Goal: Task Accomplishment & Management: Manage account settings

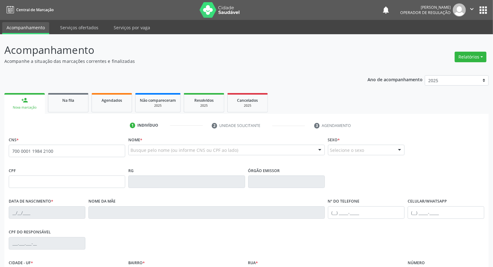
type input "700 0001 1984 2100"
type input "24/09/1971"
type input "Maria Goncalves da Silva"
type input "(83) 99178-1784"
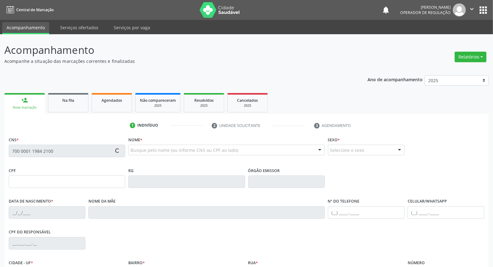
type input "162"
type input "690.757.864-68"
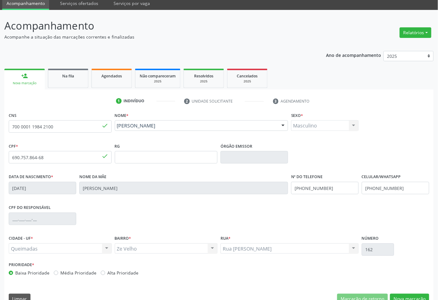
scroll to position [37, 0]
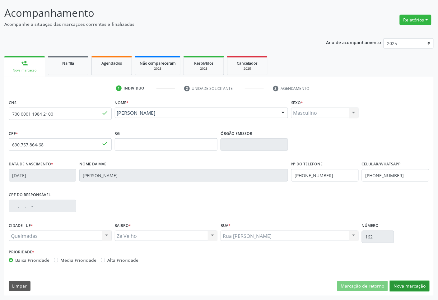
drag, startPoint x: 422, startPoint y: 289, endPoint x: 402, endPoint y: 279, distance: 23.3
click at [423, 267] on button "Nova marcação" at bounding box center [409, 286] width 39 height 11
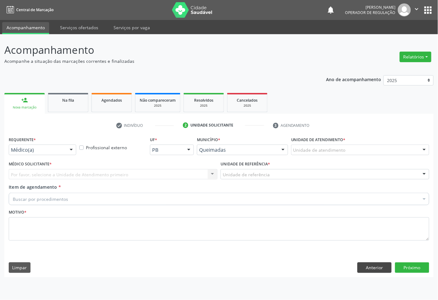
scroll to position [0, 0]
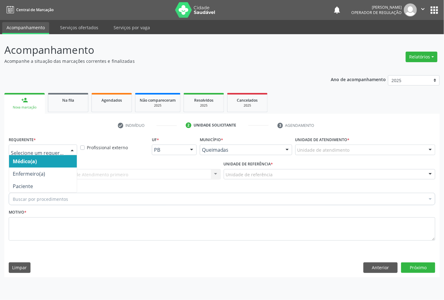
drag, startPoint x: 50, startPoint y: 147, endPoint x: 50, endPoint y: 157, distance: 9.3
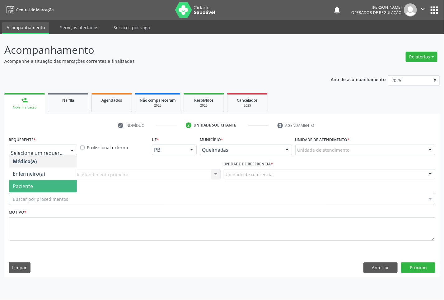
click at [50, 186] on span "Paciente" at bounding box center [43, 186] width 68 height 12
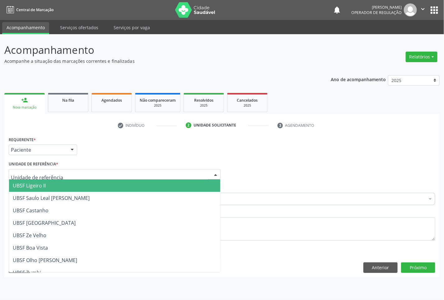
click at [66, 172] on div at bounding box center [115, 174] width 212 height 11
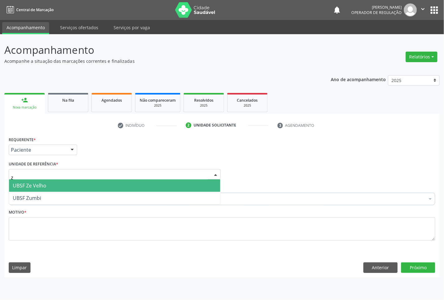
type input "ze"
drag, startPoint x: 69, startPoint y: 181, endPoint x: 243, endPoint y: 115, distance: 186.3
click at [70, 181] on span "UBSF Ze Velho" at bounding box center [114, 186] width 211 height 12
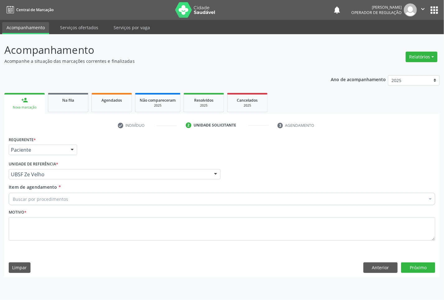
click at [47, 194] on div "Buscar por procedimentos" at bounding box center [222, 199] width 427 height 12
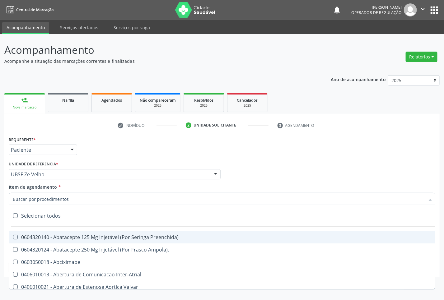
paste input "OFTALMOLOGISTA"
type input "OFTALMOLOGISTA"
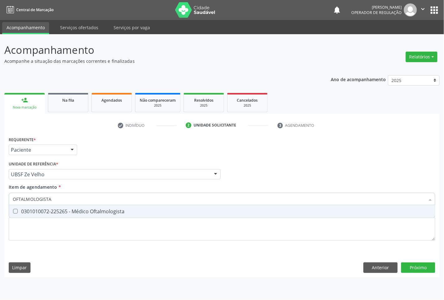
drag, startPoint x: 58, startPoint y: 213, endPoint x: 273, endPoint y: 129, distance: 230.8
click at [59, 213] on div "0301010072-225265 - Médico Oftalmologista" at bounding box center [222, 211] width 419 height 5
checkbox Oftalmologista "true"
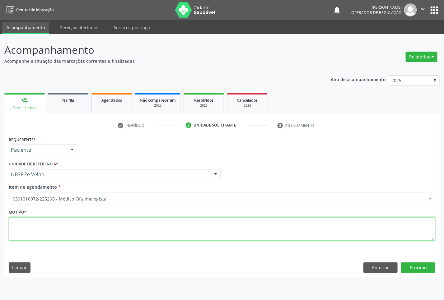
paste textarea "CONSULTA 07/2025"
click at [189, 223] on textarea at bounding box center [222, 230] width 427 height 24
type textarea "CONSULTA 07/2025"
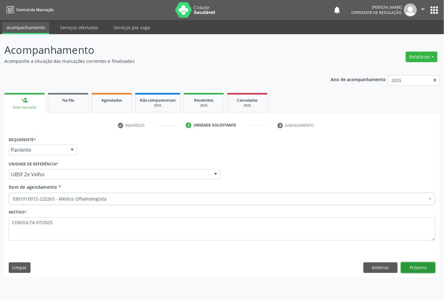
click at [431, 267] on button "Próximo" at bounding box center [418, 268] width 34 height 11
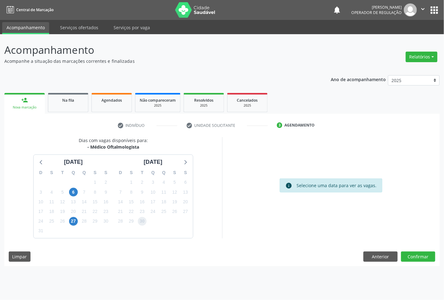
click at [143, 222] on span "30" at bounding box center [142, 221] width 9 height 9
click at [410, 253] on button "Confirmar" at bounding box center [418, 257] width 34 height 11
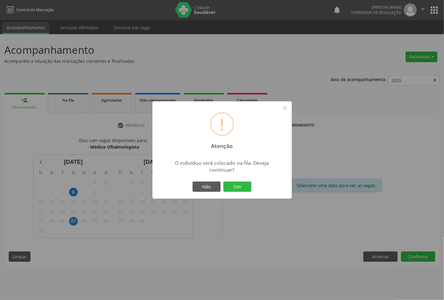
click at [223, 182] on button "Sim" at bounding box center [237, 187] width 28 height 11
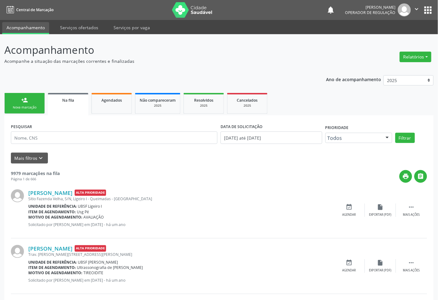
click at [26, 115] on ul "person_add Nova marcação Na fila Agendados Não compareceram 2025 Resolvidos 202…" at bounding box center [219, 104] width 430 height 24
click at [26, 110] on div "Nova marcação" at bounding box center [24, 107] width 31 height 5
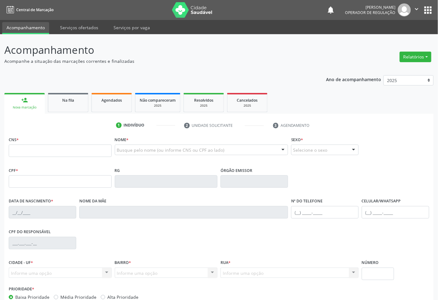
click at [61, 157] on fieldset "CNS *" at bounding box center [60, 148] width 103 height 26
click at [58, 155] on input "text" at bounding box center [60, 151] width 103 height 12
type input "705 1008 8247 3640"
type input "25/08/1955"
type input "S/N"
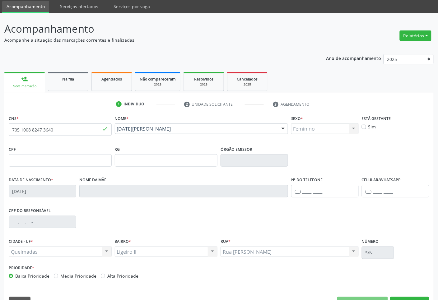
scroll to position [37, 0]
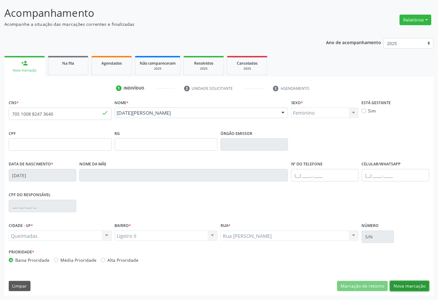
click at [403, 267] on button "Nova marcação" at bounding box center [409, 286] width 39 height 11
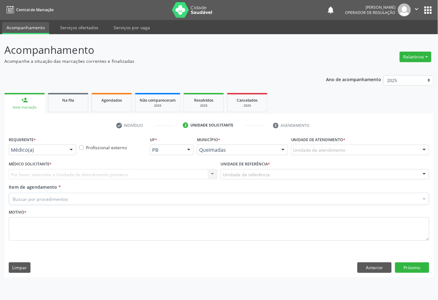
scroll to position [0, 0]
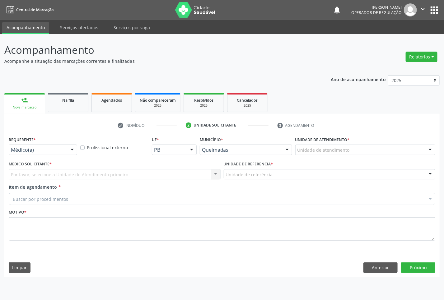
drag, startPoint x: 71, startPoint y: 148, endPoint x: 61, endPoint y: 194, distance: 46.5
click at [71, 149] on div at bounding box center [72, 150] width 9 height 11
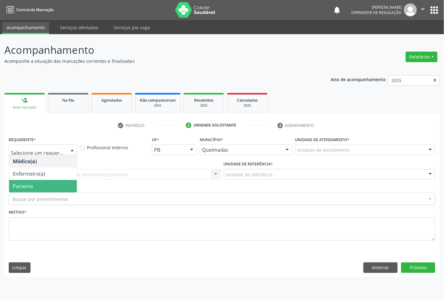
click at [58, 187] on span "Paciente" at bounding box center [43, 186] width 68 height 12
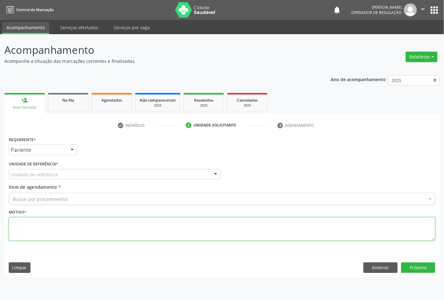
click at [71, 230] on textarea at bounding box center [222, 230] width 427 height 24
paste textarea "CONSULTA 07/2025"
type textarea "CONSULTA 07/2025"
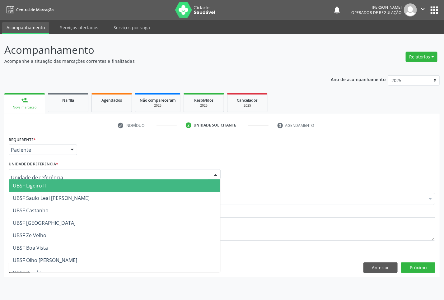
click at [79, 171] on div at bounding box center [115, 174] width 212 height 11
click at [78, 189] on span "UBSF Ligeiro II" at bounding box center [114, 186] width 211 height 12
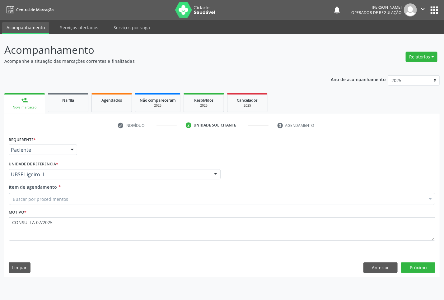
click at [146, 196] on div "Buscar por procedimentos" at bounding box center [222, 199] width 427 height 12
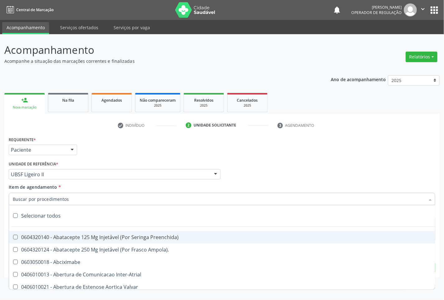
paste input "OFTALMOLOGISTA"
type input "OFTALMOLOGISTA"
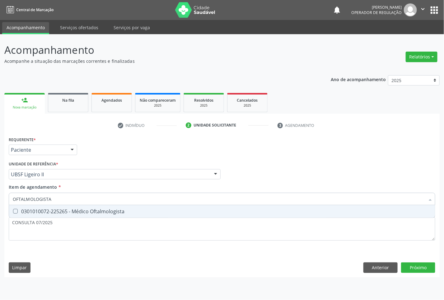
click at [160, 212] on div "0301010072-225265 - Médico Oftalmologista" at bounding box center [222, 211] width 419 height 5
checkbox Oftalmologista "true"
click at [420, 265] on div "Requerente * Paciente Médico(a) Enfermeiro(a) Paciente Nenhum resultado encontr…" at bounding box center [221, 206] width 435 height 142
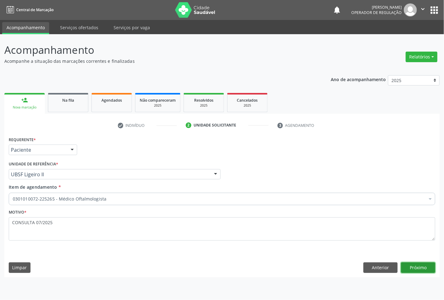
click at [419, 265] on button "Próximo" at bounding box center [418, 268] width 34 height 11
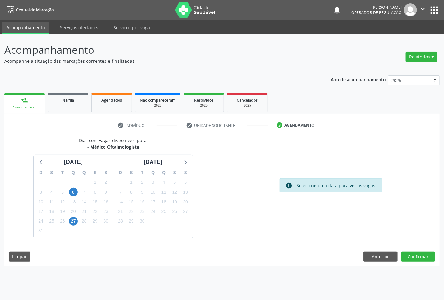
click at [170, 207] on div "26" at bounding box center [174, 212] width 11 height 10
click at [171, 208] on div "26" at bounding box center [174, 212] width 9 height 10
click at [173, 209] on span "26" at bounding box center [174, 212] width 9 height 9
click at [415, 257] on button "Confirmar" at bounding box center [418, 257] width 34 height 11
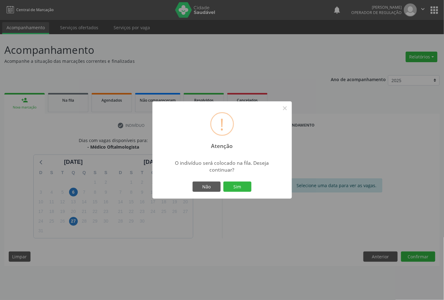
click at [223, 182] on button "Sim" at bounding box center [237, 187] width 28 height 11
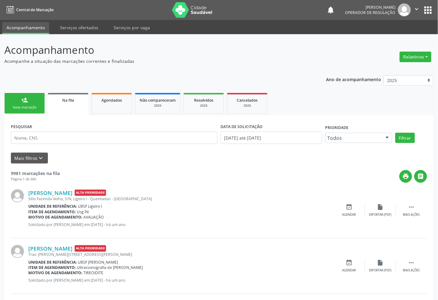
click at [35, 100] on link "person_add Nova marcação" at bounding box center [24, 103] width 40 height 21
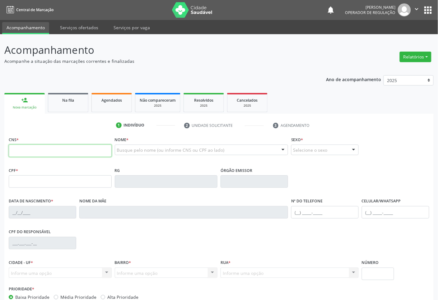
click at [55, 154] on input "text" at bounding box center [60, 151] width 103 height 12
type input "704 0083 5027 7960"
type input "702.078.574-31"
type input "12/10/1997"
type input "Maria Lúcia do Nascimento Silva"
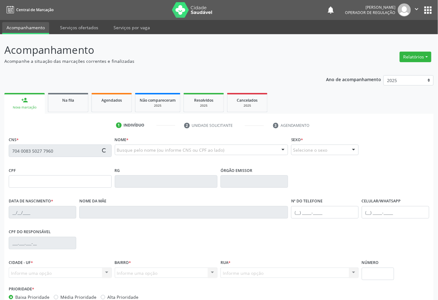
type input "(83) 98662-7303"
type input "193"
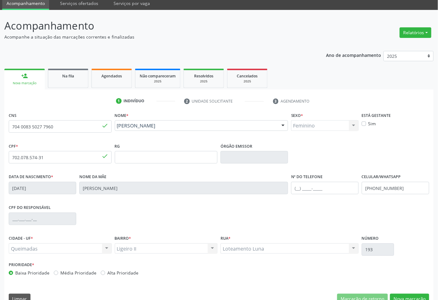
scroll to position [37, 0]
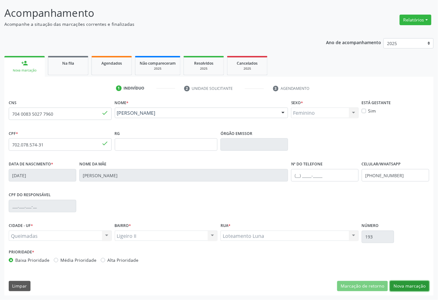
click at [414, 267] on button "Nova marcação" at bounding box center [409, 286] width 39 height 11
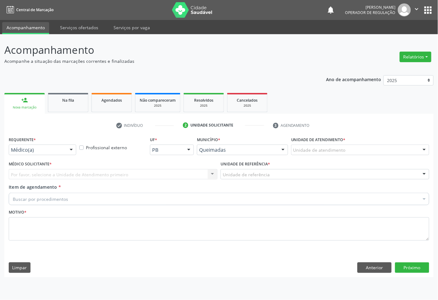
scroll to position [0, 0]
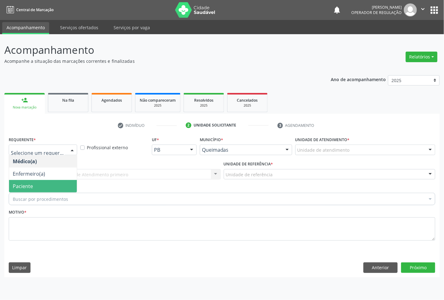
click at [47, 185] on span "Paciente" at bounding box center [43, 186] width 68 height 12
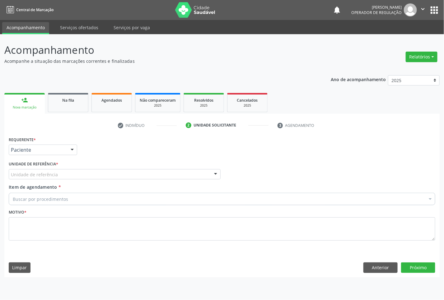
click at [68, 173] on div "Unidade de referência" at bounding box center [115, 174] width 212 height 11
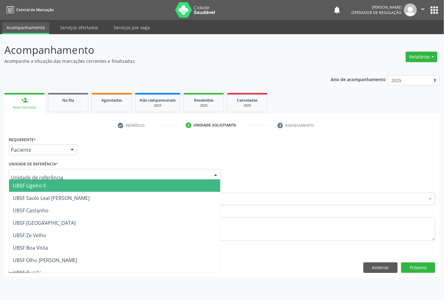
click at [66, 186] on span "UBSF Ligeiro II" at bounding box center [114, 186] width 211 height 12
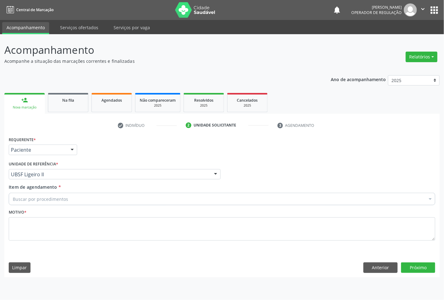
click at [86, 198] on div "Buscar por procedimentos" at bounding box center [222, 199] width 427 height 12
paste input "OFTALMOLOGISTA"
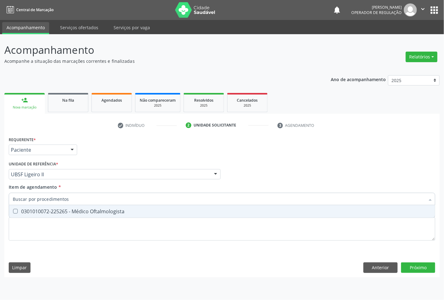
type input "OFTALMOLOGISTA"
drag, startPoint x: 83, startPoint y: 203, endPoint x: 82, endPoint y: 207, distance: 3.7
click at [83, 205] on input "OFTALMOLOGISTA" at bounding box center [219, 199] width 412 height 12
click at [82, 208] on span "0301010072-225265 - Médico Oftalmologista" at bounding box center [222, 211] width 426 height 12
checkbox Oftalmologista "true"
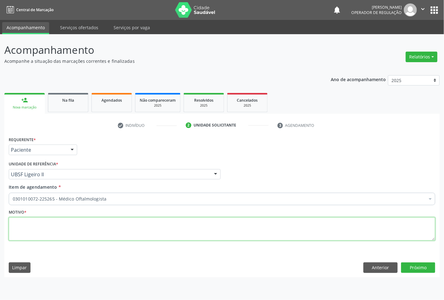
paste textarea "CONSULTA 07/2025"
click at [193, 239] on textarea at bounding box center [222, 230] width 427 height 24
type textarea "CONSULTA 07/2025"
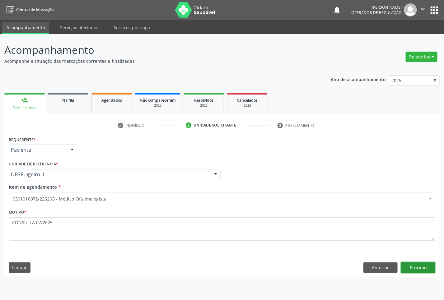
click at [408, 265] on button "Próximo" at bounding box center [418, 268] width 34 height 11
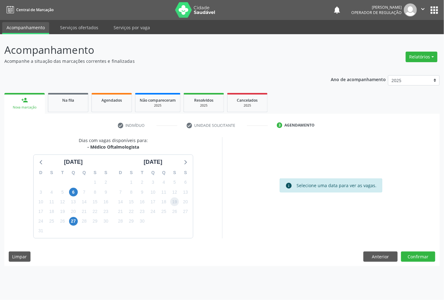
click at [175, 203] on span "19" at bounding box center [174, 202] width 9 height 9
click at [415, 252] on button "Confirmar" at bounding box center [418, 257] width 34 height 11
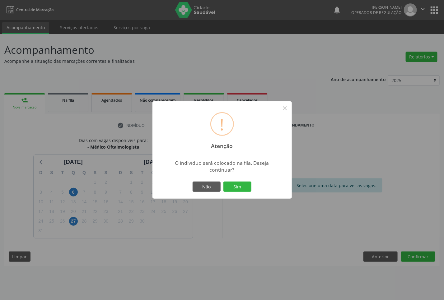
click at [223, 182] on button "Sim" at bounding box center [237, 187] width 28 height 11
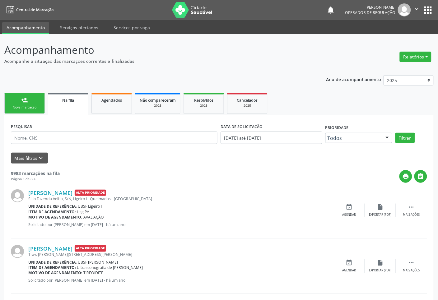
click at [22, 97] on div "person_add" at bounding box center [24, 100] width 7 height 7
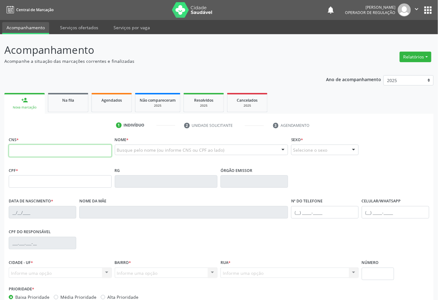
click at [37, 149] on input "text" at bounding box center [60, 151] width 103 height 12
type input "701 1018 1429 2480"
type input "185.117.197-50"
type input "16/03/2008"
type input "Elisiane da Silva Pedrosa"
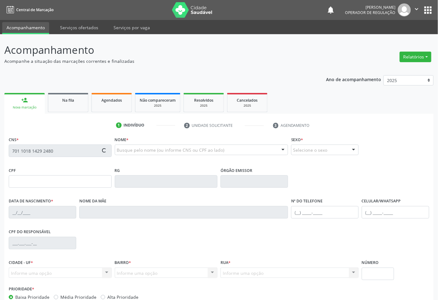
type input "(83) 99124-9467"
type input "024.765.694-10"
type input "S/N"
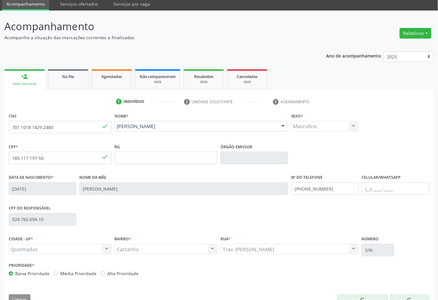
scroll to position [37, 0]
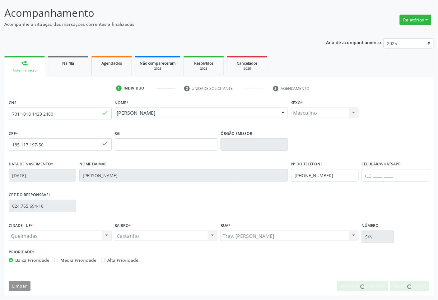
click at [398, 246] on div "CIDADE - UF * Queimadas Queimadas Nenhum resultado encontrado para: " " Não há …" at bounding box center [219, 234] width 424 height 26
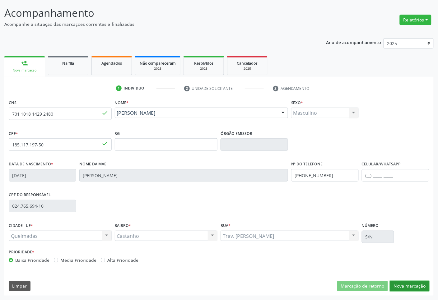
click at [402, 267] on button "Nova marcação" at bounding box center [409, 286] width 39 height 11
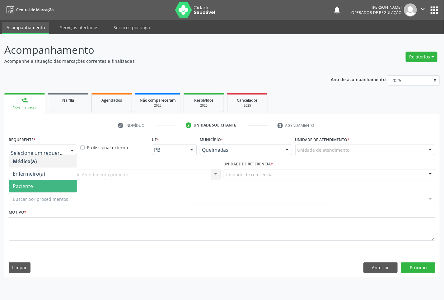
click at [39, 181] on span "Paciente" at bounding box center [43, 186] width 68 height 12
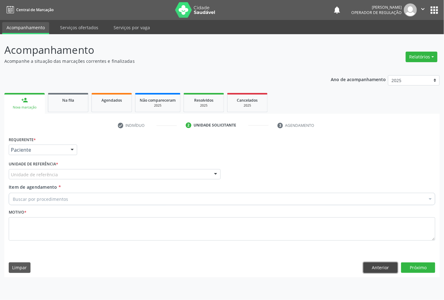
click at [375, 267] on button "Anterior" at bounding box center [381, 268] width 34 height 11
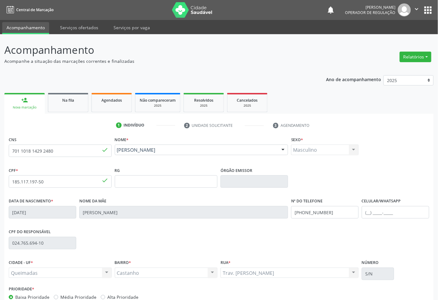
click at [415, 267] on div "CIDADE - UF * Queimadas Queimadas Nenhum resultado encontrado para: " " Não há …" at bounding box center [219, 271] width 424 height 26
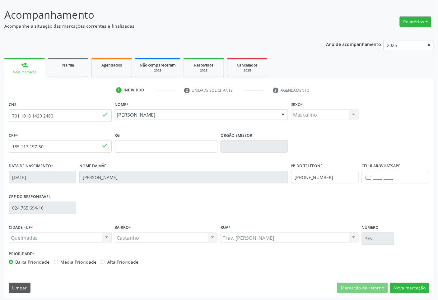
scroll to position [37, 0]
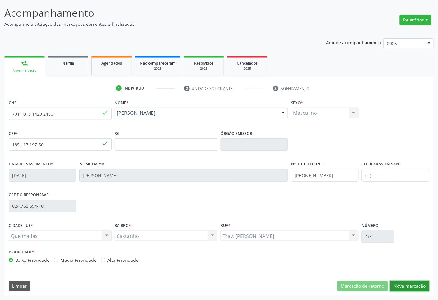
click at [416, 267] on button "Nova marcação" at bounding box center [409, 286] width 39 height 11
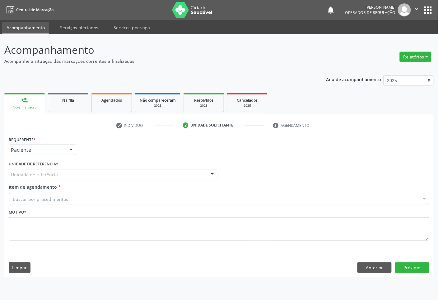
scroll to position [0, 0]
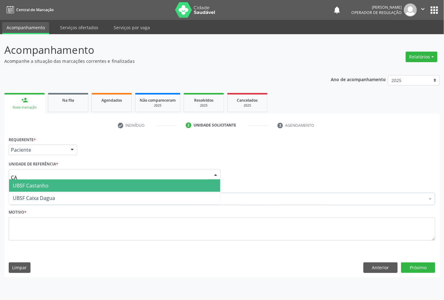
type input "CAS"
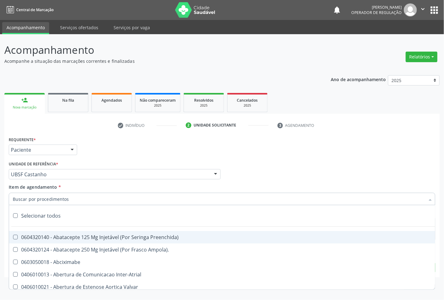
paste input "OFTALMOLOGISTA"
type input "OFTALMOLOGISTA"
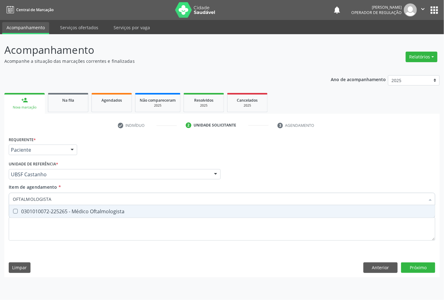
click at [349, 216] on span "0301010072-225265 - Médico Oftalmologista" at bounding box center [222, 211] width 426 height 12
checkbox Oftalmologista "true"
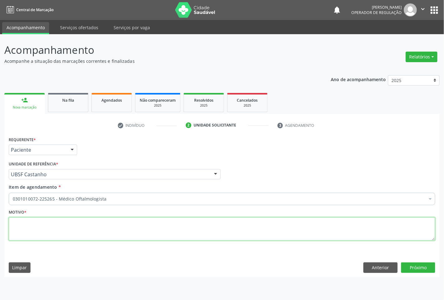
click at [61, 227] on textarea at bounding box center [222, 230] width 427 height 24
paste textarea "CONSULTA 07/2025"
type textarea "CONSULTA 07/2025"
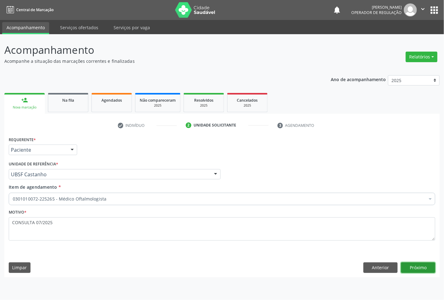
click at [431, 264] on button "Próximo" at bounding box center [418, 268] width 34 height 11
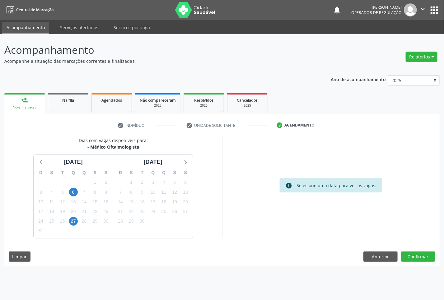
click at [172, 206] on div "19" at bounding box center [174, 202] width 9 height 10
drag, startPoint x: 175, startPoint y: 204, endPoint x: 320, endPoint y: 237, distance: 149.1
click at [175, 204] on span "19" at bounding box center [174, 202] width 9 height 9
click at [410, 255] on button "Confirmar" at bounding box center [418, 257] width 34 height 11
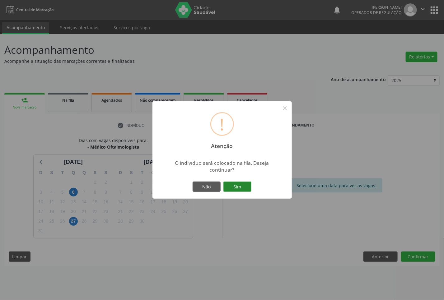
click at [232, 186] on button "Sim" at bounding box center [237, 187] width 28 height 11
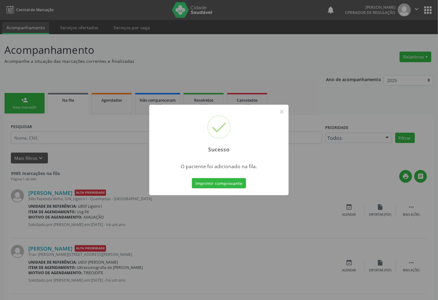
drag, startPoint x: 73, startPoint y: 122, endPoint x: 58, endPoint y: 115, distance: 16.0
click at [72, 121] on div "Sucesso × O paciente foi adicionado na fila. Imprimir comprovante Cancel" at bounding box center [219, 150] width 438 height 300
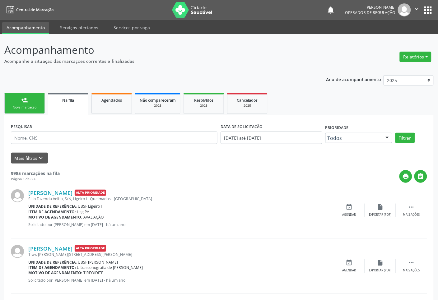
click at [31, 103] on link "person_add Nova marcação" at bounding box center [24, 103] width 40 height 21
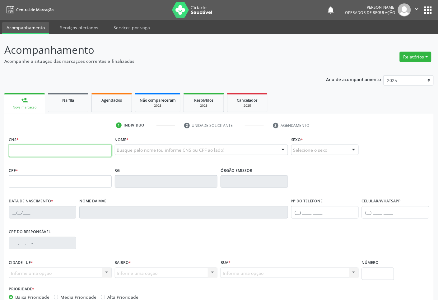
click at [69, 149] on input "text" at bounding box center [60, 151] width 103 height 12
type input "708 6095 6200 0480"
type input "081.138.794-12"
type input "21/04/1975"
type input "Severina Régis Pereira"
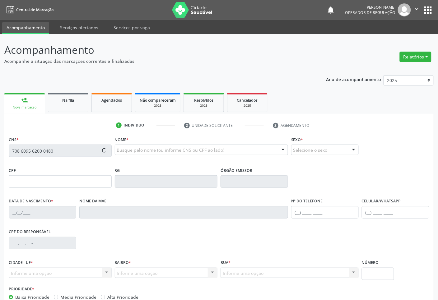
type input "(83) 99116-4417"
type input "259"
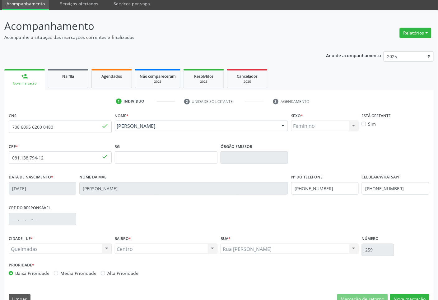
scroll to position [37, 0]
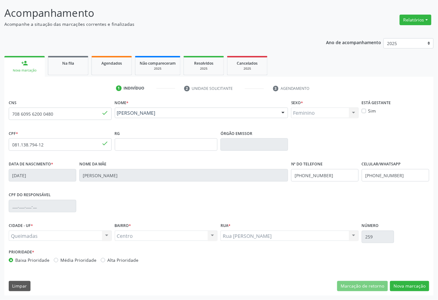
click at [405, 267] on div "CNS 708 6095 6200 0480 done Nome * Maria Régis Pereira Maria Régis Pereira CNS:…" at bounding box center [219, 197] width 430 height 198
click at [408, 267] on button "Nova marcação" at bounding box center [409, 286] width 39 height 11
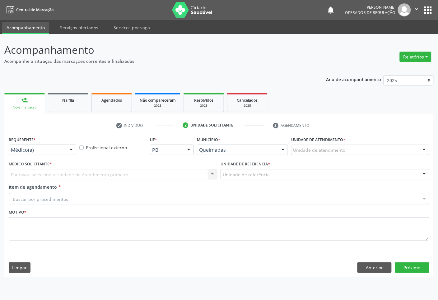
scroll to position [0, 0]
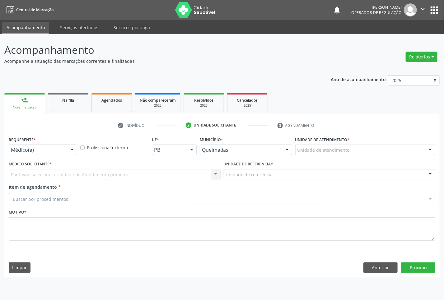
click at [67, 147] on div "Médico(a) Médico(a) Enfermeiro(a) Paciente Nenhum resultado encontrado para: " …" at bounding box center [43, 150] width 68 height 11
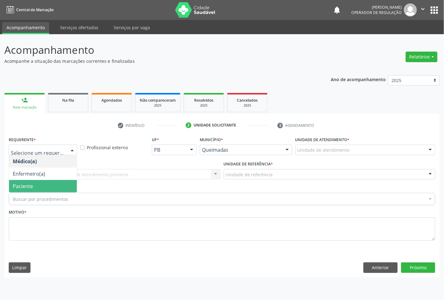
click at [68, 186] on span "Paciente" at bounding box center [43, 186] width 68 height 12
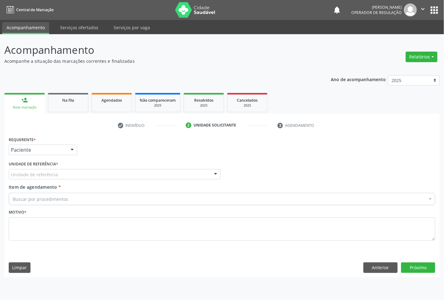
click at [72, 175] on div "Unidade de referência" at bounding box center [115, 174] width 212 height 11
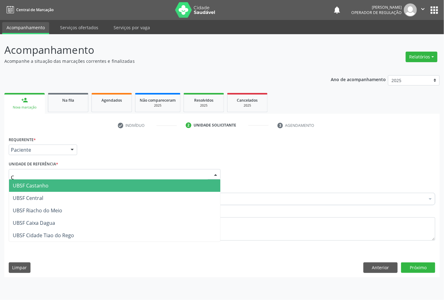
type input "CE"
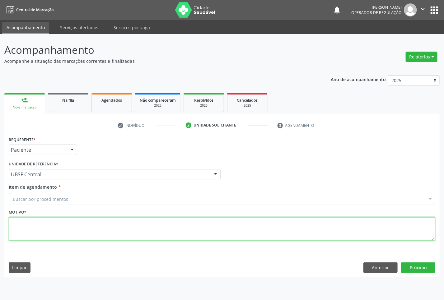
click at [50, 225] on textarea at bounding box center [222, 230] width 427 height 24
paste textarea "FUNDOSCOPIA CONSULTA 07/2025"
type textarea "FUNDOSCOPIA CONSULTA 07/2025"
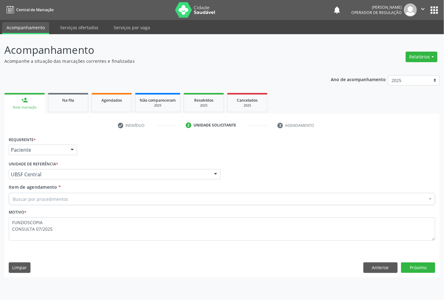
paste input "OFTALMOLOGISTA"
type input "OFTALMOLOGISTA"
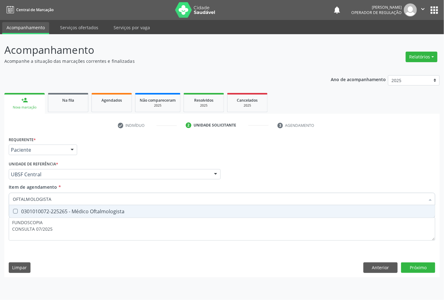
drag, startPoint x: 51, startPoint y: 211, endPoint x: 249, endPoint y: 238, distance: 199.5
click at [53, 211] on div "0301010072-225265 - Médico Oftalmologista" at bounding box center [222, 211] width 419 height 5
checkbox Oftalmologista "true"
click at [411, 266] on div "Requerente * Paciente Médico(a) Enfermeiro(a) Paciente Nenhum resultado encontr…" at bounding box center [221, 206] width 435 height 142
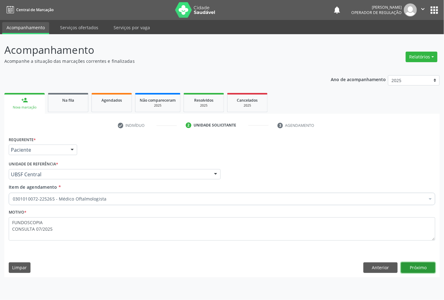
click at [411, 265] on button "Próximo" at bounding box center [418, 268] width 34 height 11
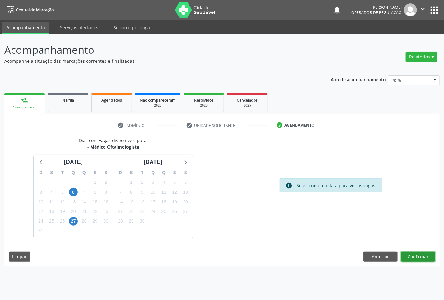
click at [416, 256] on button "Confirmar" at bounding box center [418, 257] width 34 height 11
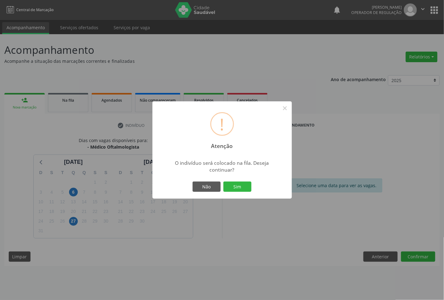
click at [223, 182] on button "Sim" at bounding box center [237, 187] width 28 height 11
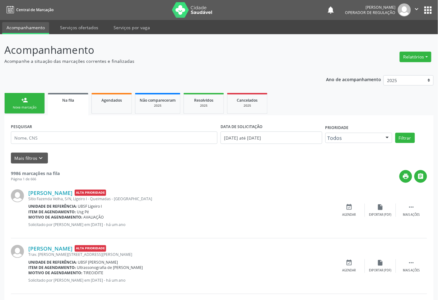
click at [14, 97] on link "person_add Nova marcação" at bounding box center [24, 103] width 40 height 21
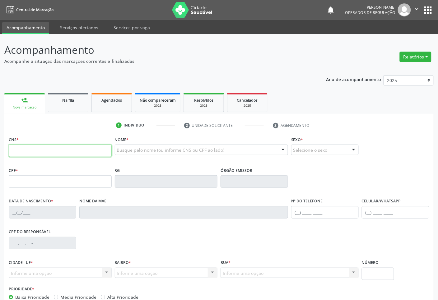
click at [30, 150] on input "text" at bounding box center [60, 151] width 103 height 12
type input "705 0032 2261 1152"
type input "324.495.344-15"
type input "08/12/1962"
type input "Inacia da Silva Nóbrega"
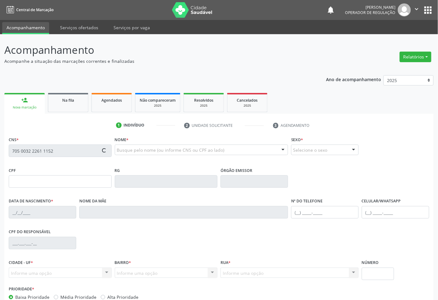
type input "(83) 99134-1753"
type input "367.283.574-91"
type input "S/N"
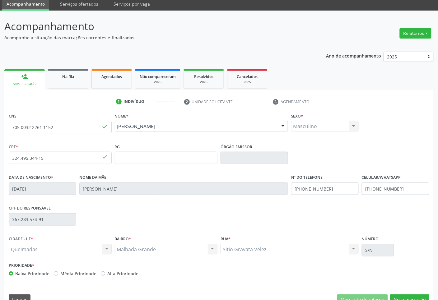
scroll to position [37, 0]
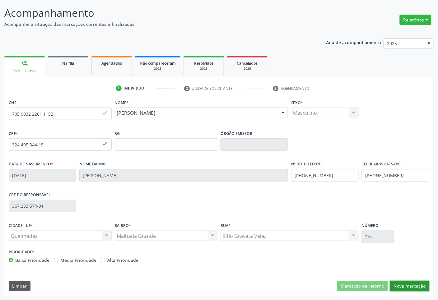
click at [405, 267] on button "Nova marcação" at bounding box center [409, 286] width 39 height 11
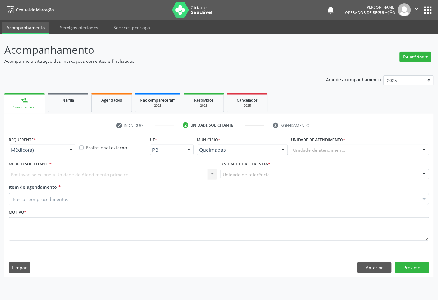
scroll to position [0, 0]
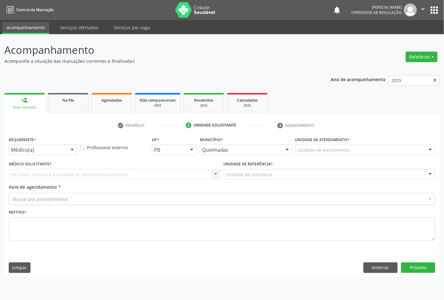
drag, startPoint x: 23, startPoint y: 148, endPoint x: 35, endPoint y: 197, distance: 50.2
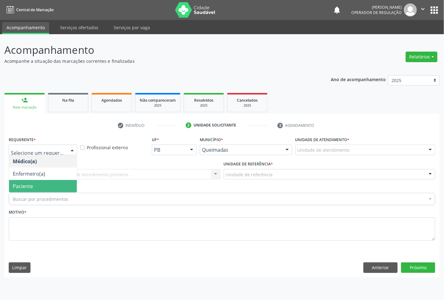
click at [42, 188] on span "Paciente" at bounding box center [43, 186] width 68 height 12
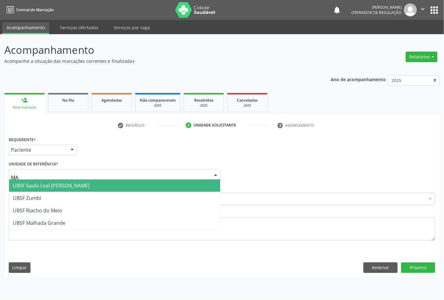
type input "MAL"
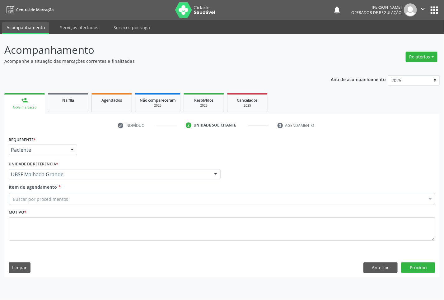
paste input "OFTALMOLOGISTA"
click at [247, 198] on div "Buscar por procedimentos" at bounding box center [222, 199] width 427 height 12
type input "OFTALMOLOGISTA"
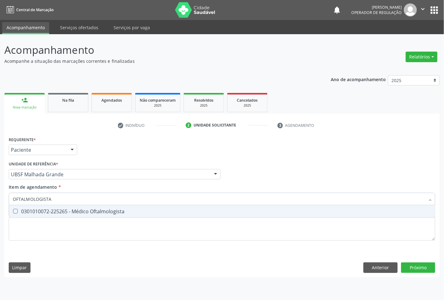
drag, startPoint x: 191, startPoint y: 211, endPoint x: 198, endPoint y: 211, distance: 7.2
click at [194, 211] on div "0301010072-225265 - Médico Oftalmologista" at bounding box center [222, 211] width 419 height 5
checkbox Oftalmologista "true"
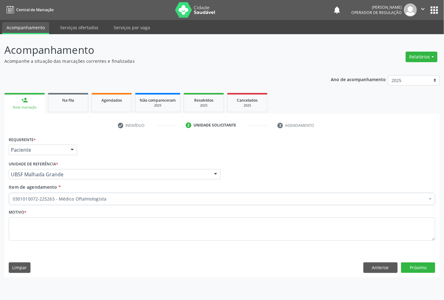
click at [147, 227] on li "Selecionados" at bounding box center [255, 230] width 492 height 16
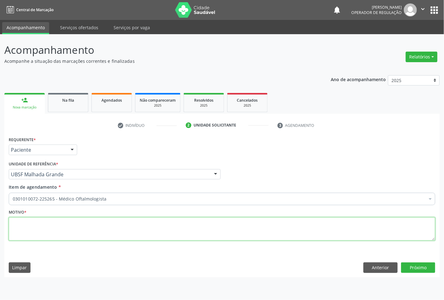
click at [147, 227] on textarea at bounding box center [222, 230] width 427 height 24
paste textarea "FUNDOSCOPIA CONSULTA 07/2025"
type textarea "FUNDOSCOPIA CONSULTA 07/2025"
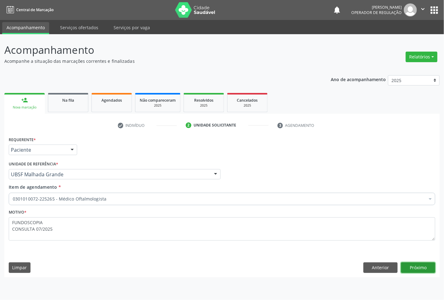
click at [427, 267] on button "Próximo" at bounding box center [418, 268] width 34 height 11
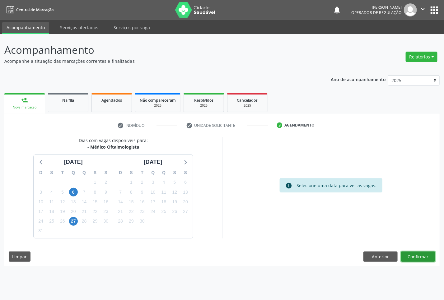
click at [418, 261] on button "Confirmar" at bounding box center [418, 257] width 34 height 11
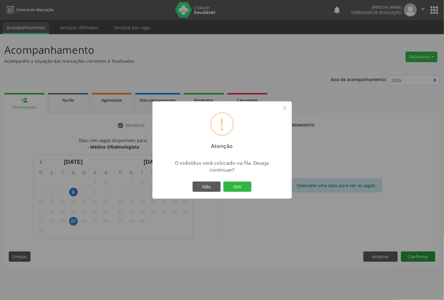
click at [223, 182] on button "Sim" at bounding box center [237, 187] width 28 height 11
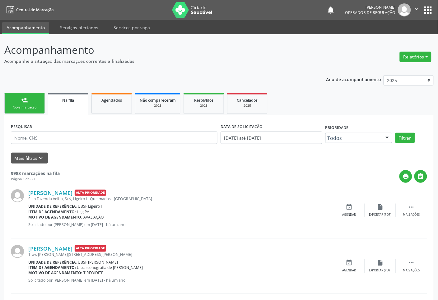
click at [45, 100] on link "person_add Nova marcação" at bounding box center [24, 103] width 40 height 21
click at [42, 99] on link "person_add Nova marcação" at bounding box center [24, 103] width 40 height 21
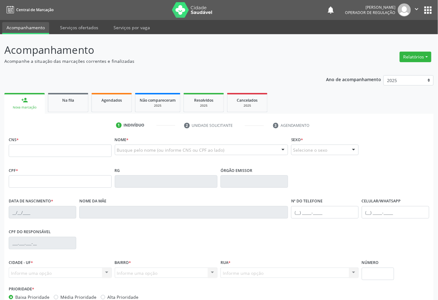
drag, startPoint x: 49, startPoint y: 142, endPoint x: 50, endPoint y: 148, distance: 6.7
click at [48, 142] on div "CNS *" at bounding box center [60, 146] width 103 height 22
click at [54, 156] on input "text" at bounding box center [60, 151] width 103 height 12
type input "700 0083 1122 6908"
type input "692.167.894-68"
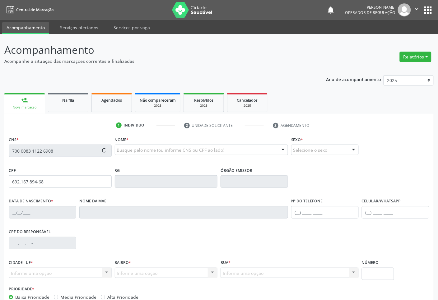
type input "22/10/1966"
type input "Maria Severina da Conceicao"
type input "(83) 99344-8459"
type input "67"
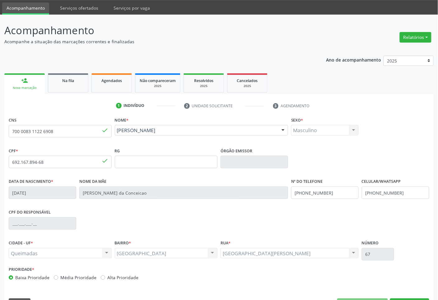
scroll to position [37, 0]
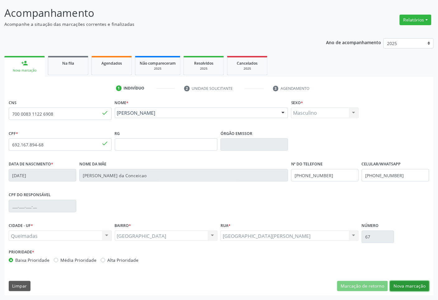
click at [422, 267] on button "Nova marcação" at bounding box center [409, 286] width 39 height 11
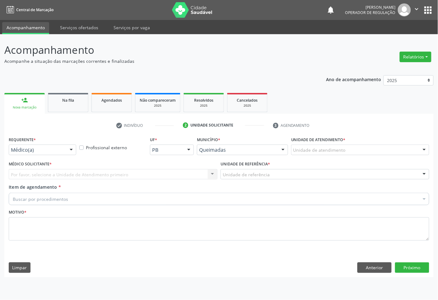
scroll to position [0, 0]
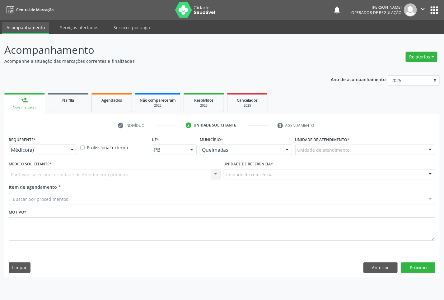
drag, startPoint x: 31, startPoint y: 156, endPoint x: 31, endPoint y: 150, distance: 6.0
click at [31, 154] on div "Requerente * Médico(a) Médico(a) Enfermeiro(a) Paciente Nenhum resultado encont…" at bounding box center [43, 147] width 72 height 24
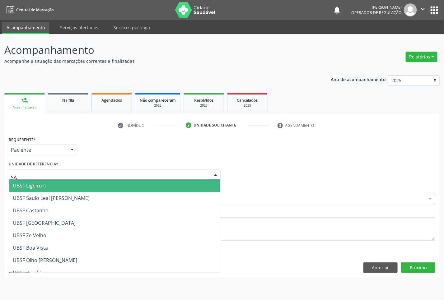
type input "SAU"
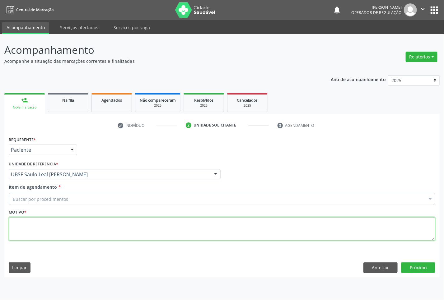
paste textarea "FUNDOSCOPIA CONSULTA 07/2025"
type textarea "FUNDOSCOPIA CONSULTA 07/2025"
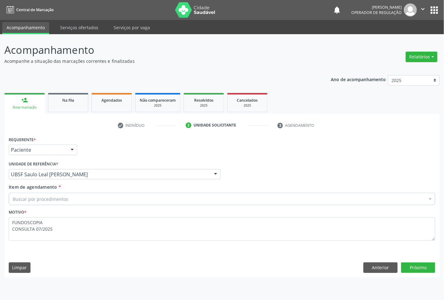
paste input "OFTALMOLOGISTA"
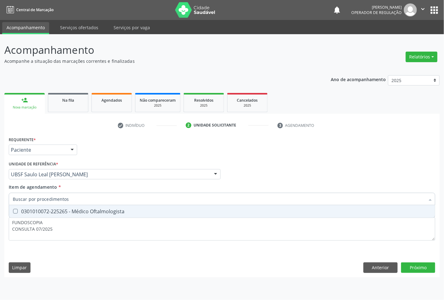
type input "OFTALMOLOGISTA"
click at [63, 209] on div "0301010072-225265 - Médico Oftalmologista" at bounding box center [222, 211] width 419 height 5
checkbox Oftalmologista "true"
click at [419, 265] on div "Requerente * Paciente Médico(a) Enfermeiro(a) Paciente Nenhum resultado encontr…" at bounding box center [221, 206] width 435 height 142
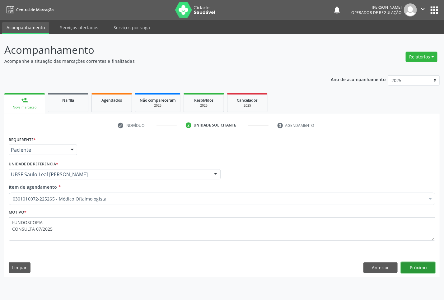
click at [414, 267] on button "Próximo" at bounding box center [418, 268] width 34 height 11
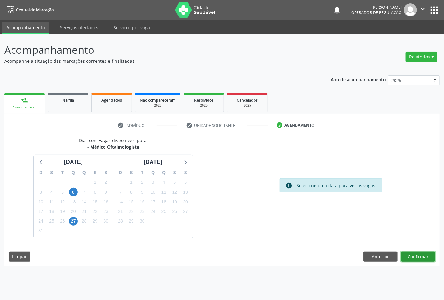
click at [420, 259] on button "Confirmar" at bounding box center [418, 257] width 34 height 11
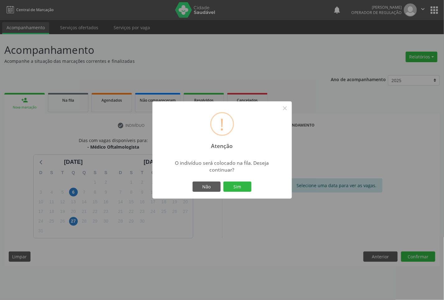
click at [223, 182] on button "Sim" at bounding box center [237, 187] width 28 height 11
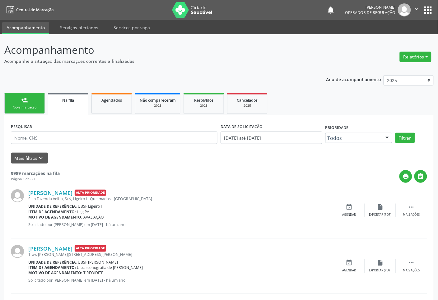
click at [12, 102] on link "person_add Nova marcação" at bounding box center [24, 103] width 40 height 21
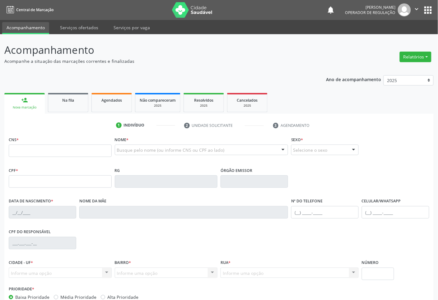
click at [66, 143] on div "CNS *" at bounding box center [60, 146] width 103 height 22
click at [81, 152] on input "text" at bounding box center [60, 151] width 103 height 12
type input "700 0082 2454 7307"
type input "918.207.824-68"
type input "01/04/1968"
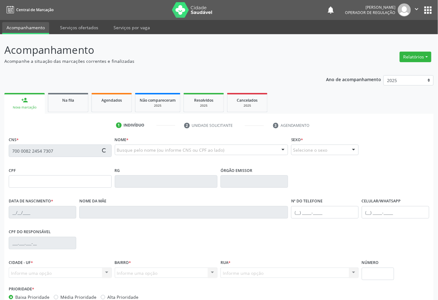
type input "Francisca Izabel da Silva"
type input "(83) 99163-4970"
type input "104"
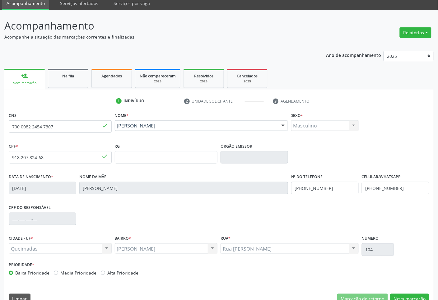
scroll to position [37, 0]
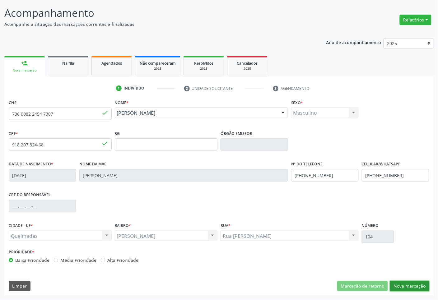
drag, startPoint x: 405, startPoint y: 284, endPoint x: 402, endPoint y: 284, distance: 3.4
click at [405, 267] on button "Nova marcação" at bounding box center [409, 286] width 39 height 11
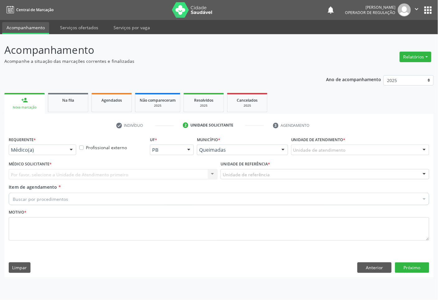
scroll to position [0, 0]
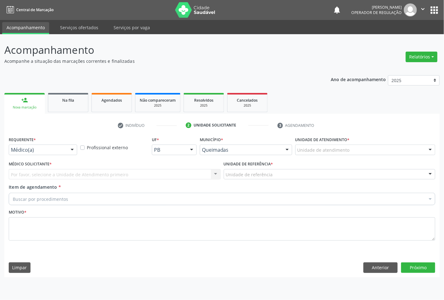
click at [63, 146] on div "Médico(a)" at bounding box center [43, 150] width 68 height 11
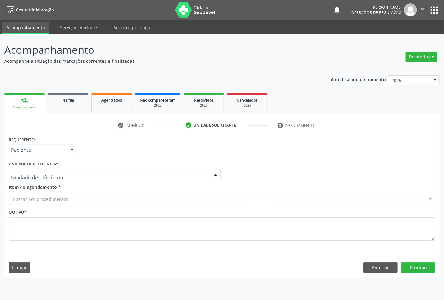
click at [60, 178] on div at bounding box center [115, 174] width 212 height 11
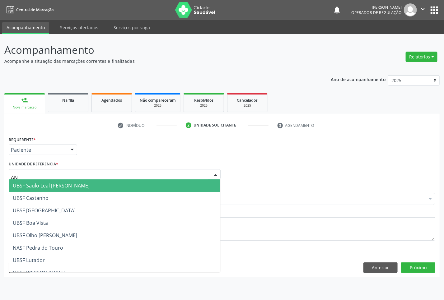
type input "ANI"
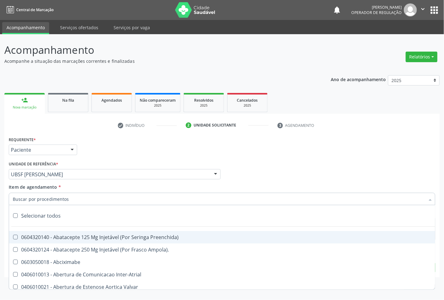
paste input "OFTALMOLOGISTA"
type input "OFTALMOLOGISTA"
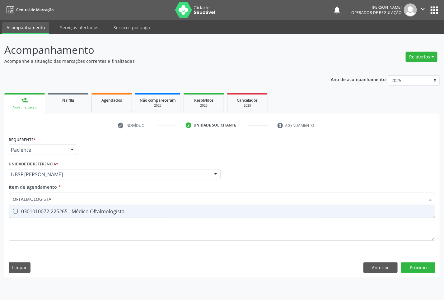
drag, startPoint x: 63, startPoint y: 213, endPoint x: 254, endPoint y: 197, distance: 191.2
click at [64, 213] on div "0301010072-225265 - Médico Oftalmologista" at bounding box center [222, 211] width 419 height 5
checkbox Oftalmologista "true"
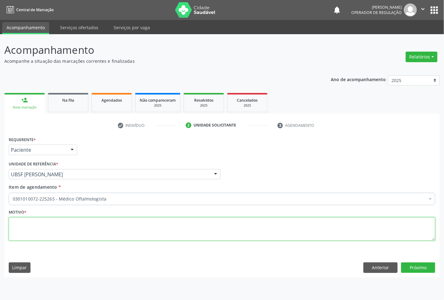
click at [98, 223] on textarea at bounding box center [222, 230] width 427 height 24
paste textarea "DIMINUIÇÃO DA ACUIDADE VISUAL CONSULTA 07/2025"
type textarea "DIMINUIÇÃO DA ACUIDADE VISUAL CONSULTA 07/2025"
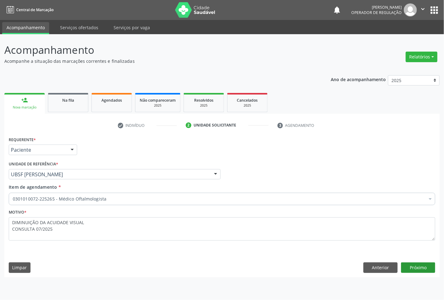
drag, startPoint x: 420, startPoint y: 262, endPoint x: 424, endPoint y: 265, distance: 4.9
click at [421, 263] on div "Requerente * Paciente Médico(a) Enfermeiro(a) Paciente Nenhum resultado encontr…" at bounding box center [221, 206] width 435 height 142
click at [424, 265] on button "Próximo" at bounding box center [418, 268] width 34 height 11
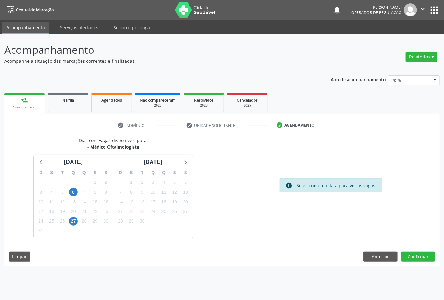
click at [180, 195] on div "12" at bounding box center [174, 193] width 11 height 10
click at [419, 259] on button "Confirmar" at bounding box center [418, 257] width 34 height 11
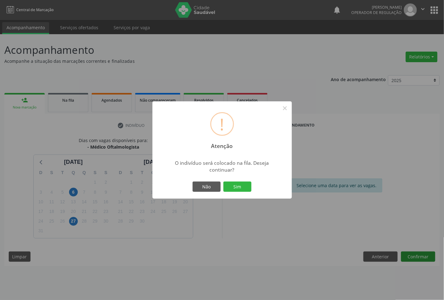
click at [223, 182] on button "Sim" at bounding box center [237, 187] width 28 height 11
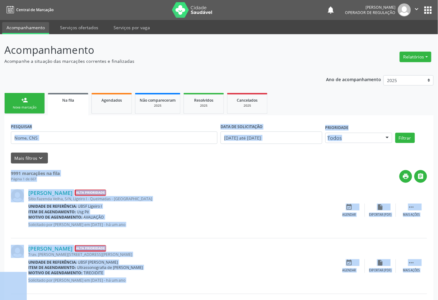
click at [26, 103] on div "person_add" at bounding box center [24, 100] width 7 height 7
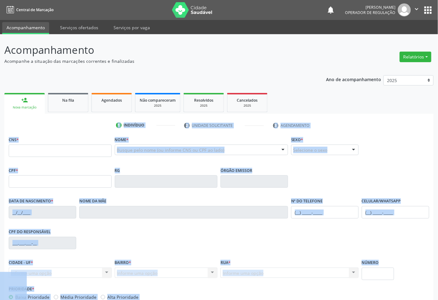
click at [75, 128] on ul "1 Indivíduo 2 Unidade solicitante 3 Agendamento" at bounding box center [219, 125] width 430 height 10
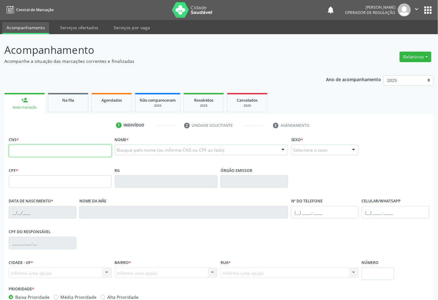
click at [39, 148] on input "text" at bounding box center [60, 151] width 103 height 12
type input "702 8021 4903 6960"
type input "132.422.937-38"
type input "04/04/1990"
type input "Maria Barbara Pereira"
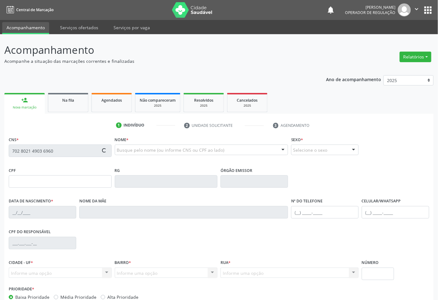
type input "(83) 99393-2225"
type input "076.777.547-32"
type input "15"
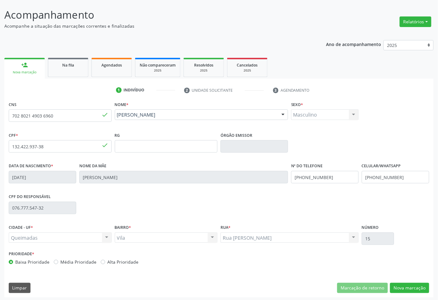
scroll to position [37, 0]
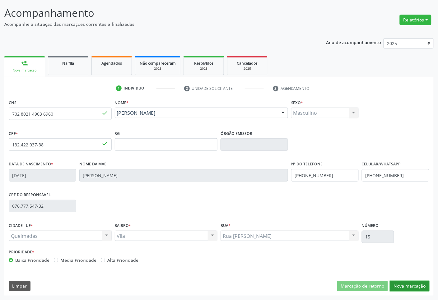
click at [410, 267] on button "Nova marcação" at bounding box center [409, 286] width 39 height 11
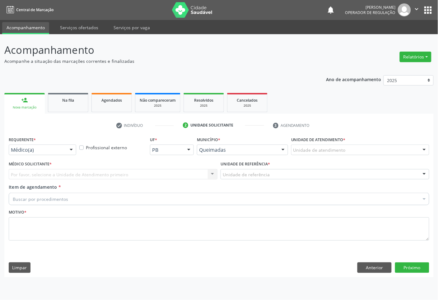
scroll to position [0, 0]
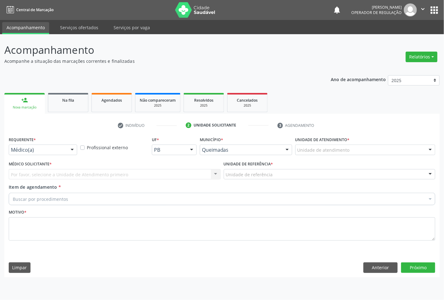
click at [66, 145] on div "Requerente * Médico(a) Médico(a) Enfermeiro(a) Paciente Nenhum resultado encont…" at bounding box center [43, 145] width 68 height 20
click at [68, 148] on div at bounding box center [72, 150] width 9 height 11
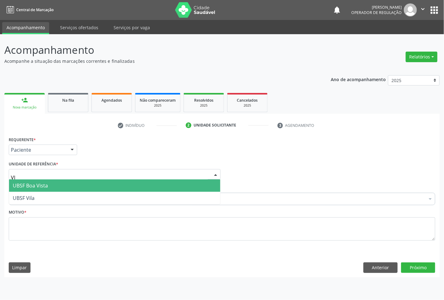
type input "VIL"
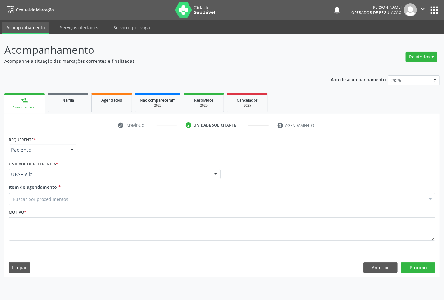
paste input "OFTALMOLOGISTA"
type input "OFTALMOLOGISTA"
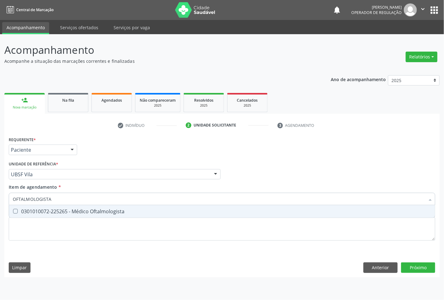
click at [62, 207] on span "0301010072-225265 - Médico Oftalmologista" at bounding box center [222, 211] width 426 height 12
checkbox Oftalmologista "true"
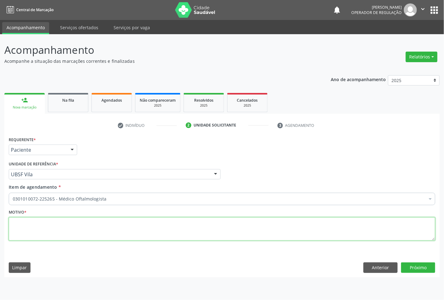
click at [389, 234] on textarea at bounding box center [222, 230] width 427 height 24
paste textarea "CONSULTA 07/2025"
type textarea "CONSULTA 07/2025"
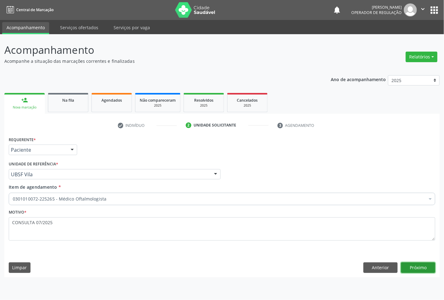
click at [415, 265] on button "Próximo" at bounding box center [418, 268] width 34 height 11
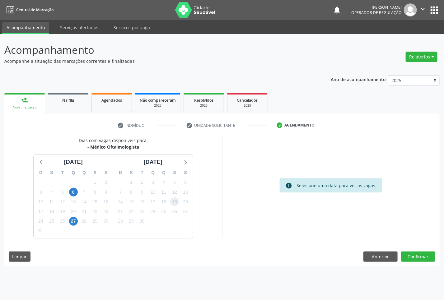
click at [175, 204] on span "19" at bounding box center [174, 202] width 9 height 9
click at [413, 259] on button "Confirmar" at bounding box center [418, 257] width 34 height 11
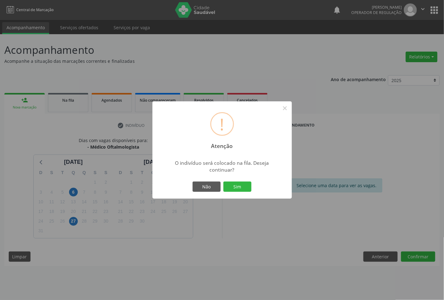
click at [223, 182] on button "Sim" at bounding box center [237, 187] width 28 height 11
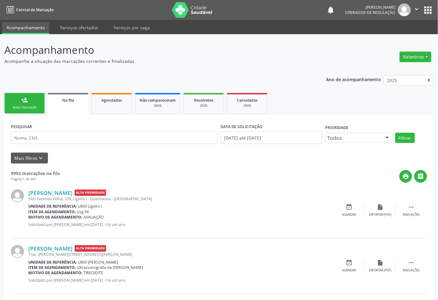
click at [39, 112] on link "person_add Nova marcação" at bounding box center [24, 103] width 40 height 21
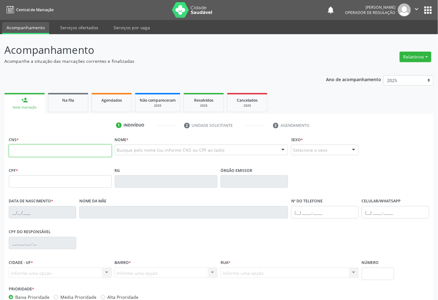
click at [37, 151] on input "text" at bounding box center [60, 151] width 103 height 12
type input "700 2064 9151 4229"
type input "797.068.274-04"
type input "18/04/1969"
type input "Iracema de Lima Mendonça"
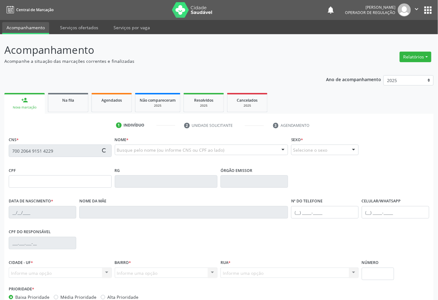
type input "(83) 99176-6320"
type input "82"
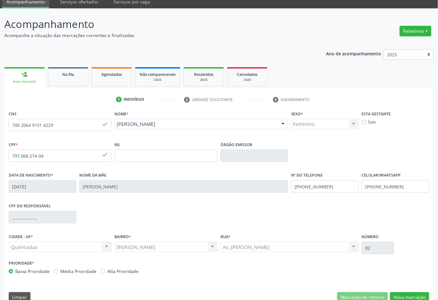
scroll to position [37, 0]
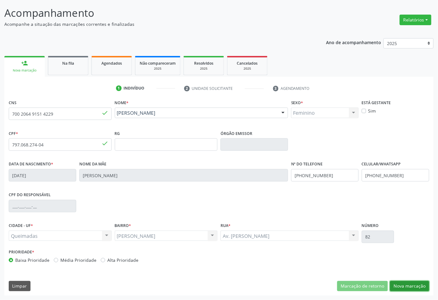
drag, startPoint x: 402, startPoint y: 284, endPoint x: 296, endPoint y: 249, distance: 112.3
click at [402, 267] on button "Nova marcação" at bounding box center [409, 286] width 39 height 11
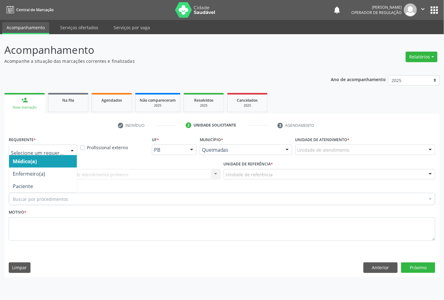
click at [66, 153] on div at bounding box center [43, 150] width 68 height 11
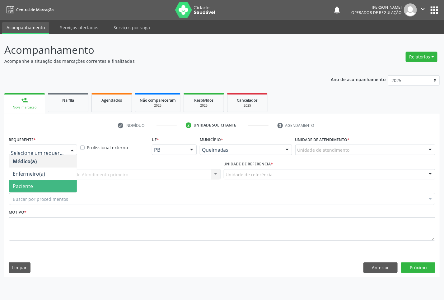
click at [57, 186] on span "Paciente" at bounding box center [43, 186] width 68 height 12
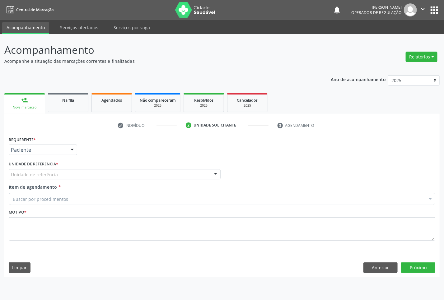
click at [78, 177] on div "Unidade de referência" at bounding box center [115, 174] width 212 height 11
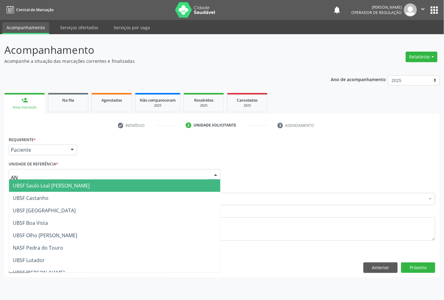
type input "ANI"
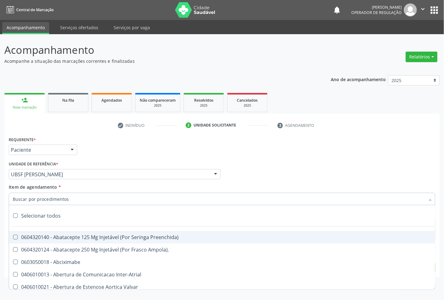
paste input "OFTALMOLOGISTA"
type input "OFTALMOLOGISTA"
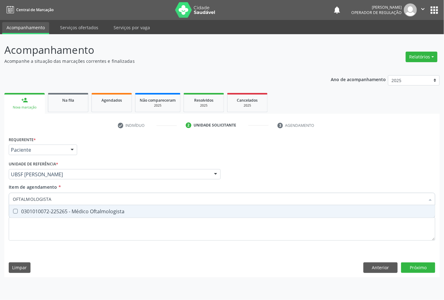
click at [133, 211] on div "0301010072-225265 - Médico Oftalmologista" at bounding box center [222, 211] width 419 height 5
checkbox Oftalmologista "true"
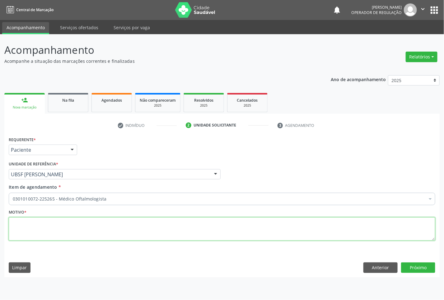
click at [83, 230] on textarea at bounding box center [222, 230] width 427 height 24
paste textarea "CONSULTA 07/2025"
type textarea "CONSULTA 07/2025"
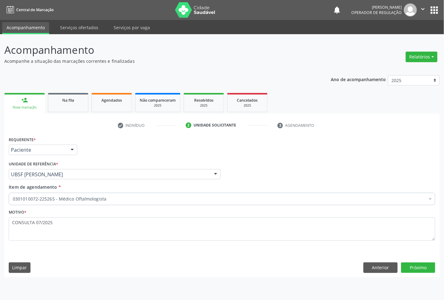
click at [432, 267] on div "Requerente * Paciente Médico(a) Enfermeiro(a) Paciente Nenhum resultado encontr…" at bounding box center [221, 206] width 435 height 142
click at [430, 267] on button "Próximo" at bounding box center [418, 268] width 34 height 11
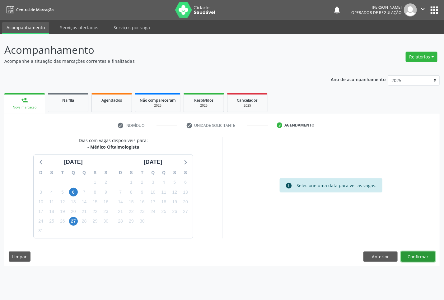
click at [421, 259] on button "Confirmar" at bounding box center [418, 257] width 34 height 11
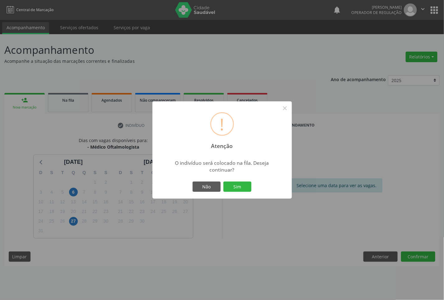
click at [223, 182] on button "Sim" at bounding box center [237, 187] width 28 height 11
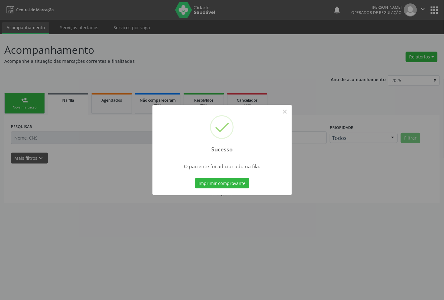
click at [417, 267] on div "Sucesso × O paciente foi adicionado na fila. Imprimir comprovante Cancel" at bounding box center [222, 150] width 444 height 300
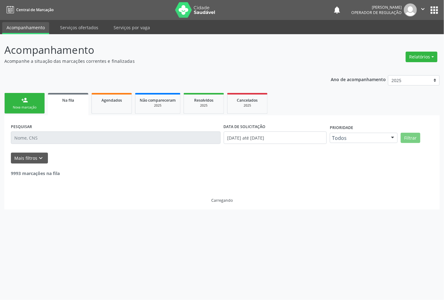
click at [21, 95] on link "person_add Nova marcação" at bounding box center [24, 103] width 40 height 21
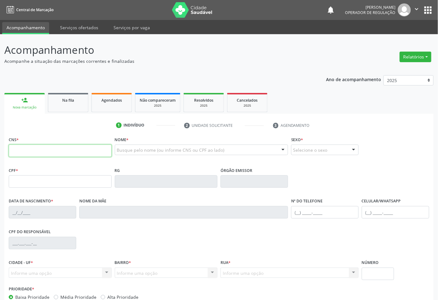
click at [44, 145] on input "text" at bounding box center [60, 151] width 103 height 12
type input "705 7074 9250 6030"
type input "076.267.777-51"
type input "16/06/1978"
type input "Maria da Gloria Silva"
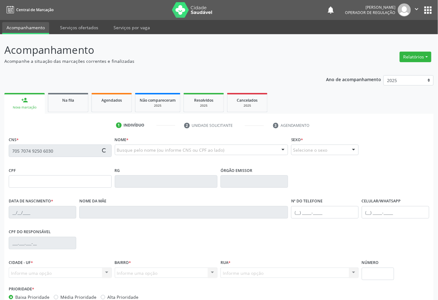
type input "(83) 99414-6594"
type input "S/N"
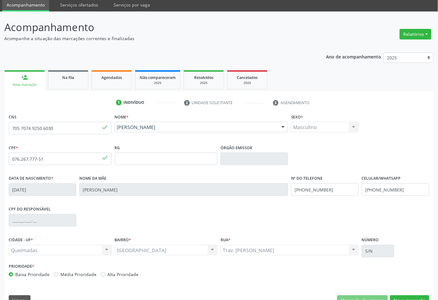
scroll to position [37, 0]
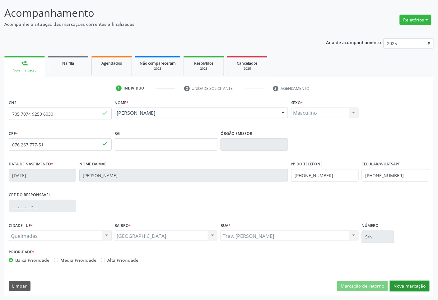
click at [414, 267] on button "Nova marcação" at bounding box center [409, 286] width 39 height 11
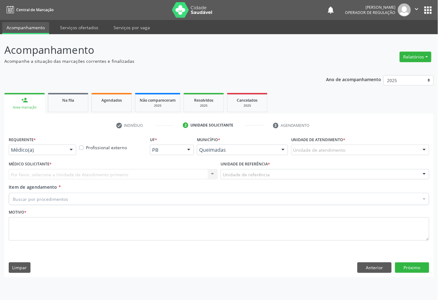
scroll to position [0, 0]
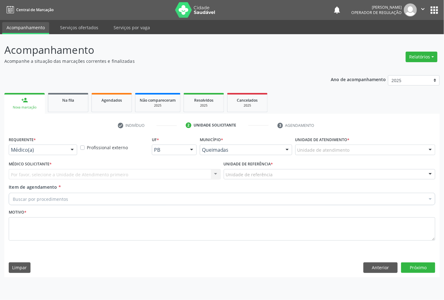
click at [65, 154] on div "Médico(a)" at bounding box center [43, 150] width 68 height 11
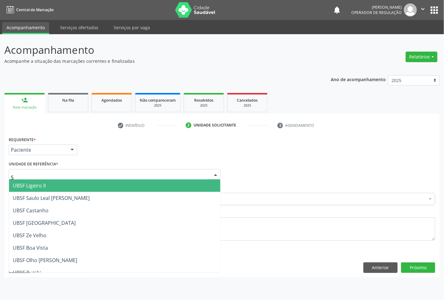
type input "SA"
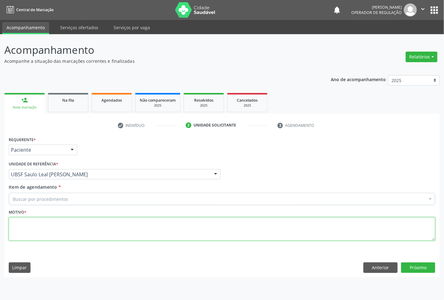
paste textarea "CONSULTA 07/2025"
type textarea "CONSULTA 07/2025"
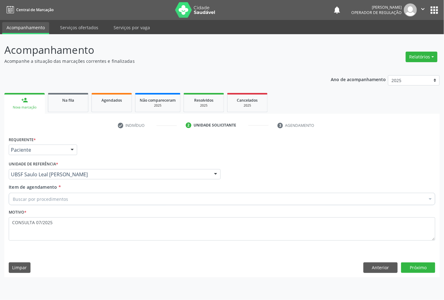
paste input "OFTALMOLOGISTA"
type input "OFTALMOLOGISTA"
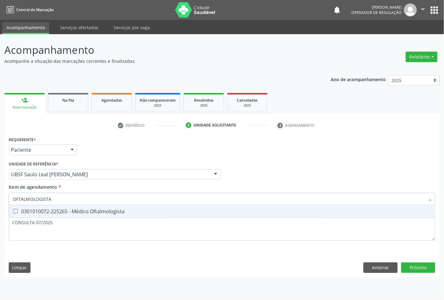
click at [13, 211] on Oftalmologista at bounding box center [15, 211] width 5 height 5
click at [13, 211] on Oftalmologista "checkbox" at bounding box center [11, 211] width 4 height 4
checkbox Oftalmologista "true"
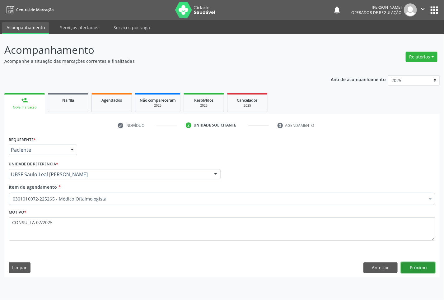
click button "Próximo" at bounding box center [418, 268] width 34 height 11
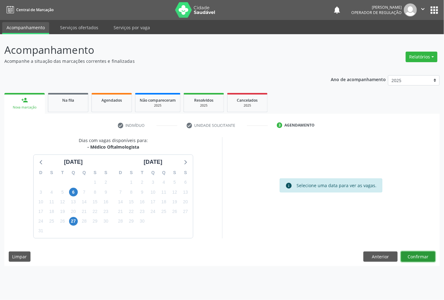
click at [401, 252] on button "Confirmar" at bounding box center [418, 257] width 34 height 11
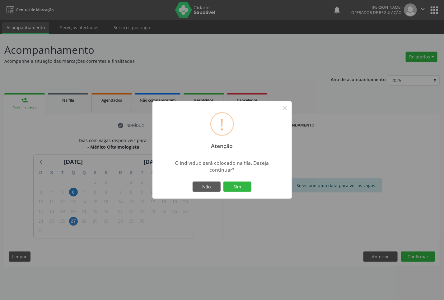
click at [223, 182] on button "Sim" at bounding box center [237, 187] width 28 height 11
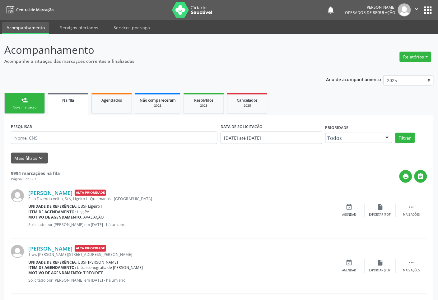
click at [16, 97] on link "person_add Nova marcação" at bounding box center [24, 103] width 40 height 21
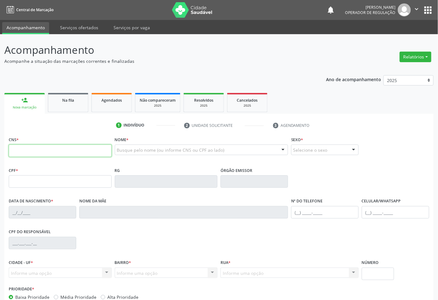
click at [22, 147] on input "text" at bounding box center [60, 151] width 103 height 12
type input "704 3035 5735 7494"
type input "036.735.794-10"
type input "26/03/1981"
type input "Maria Gomes da Silva"
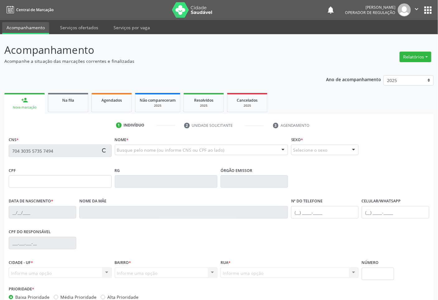
type input "(83) 99172-8177"
type input "66"
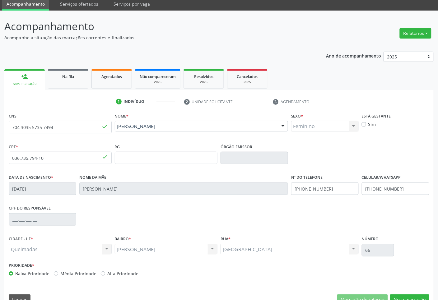
scroll to position [37, 0]
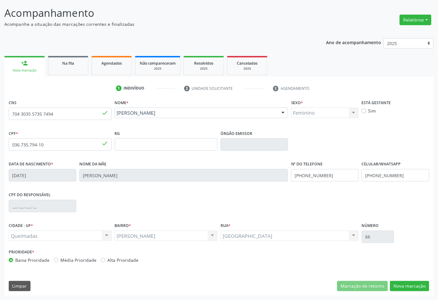
click at [399, 267] on div "CNS 704 3035 5735 7494 done Nome * Veronica Barbosa Gomes Veronica Barbosa Gome…" at bounding box center [219, 197] width 430 height 198
click at [399, 267] on button "Nova marcação" at bounding box center [409, 286] width 39 height 11
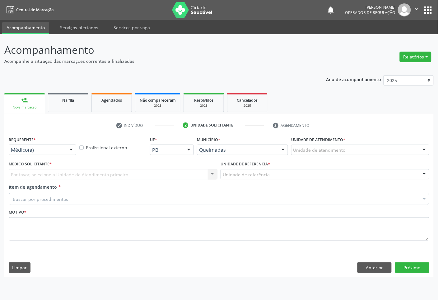
scroll to position [0, 0]
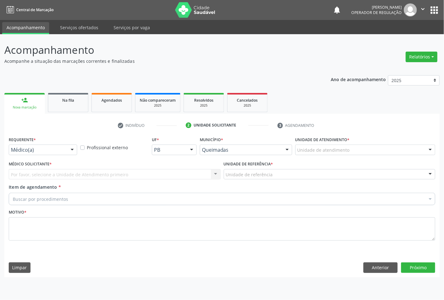
click at [46, 157] on div "Requerente * Médico(a) Médico(a) Enfermeiro(a) Paciente Nenhum resultado encont…" at bounding box center [43, 147] width 72 height 24
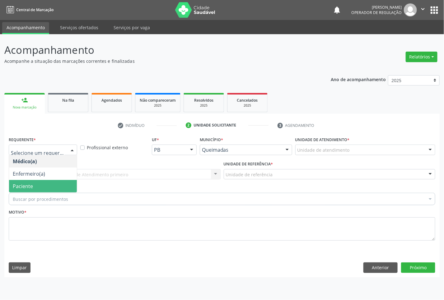
click at [50, 185] on span "Paciente" at bounding box center [43, 186] width 68 height 12
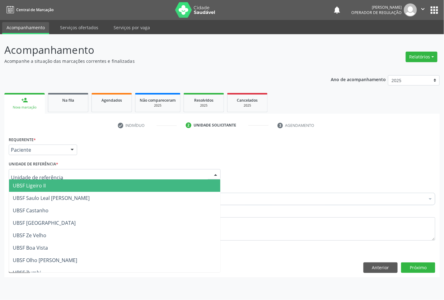
click at [67, 173] on div at bounding box center [115, 174] width 212 height 11
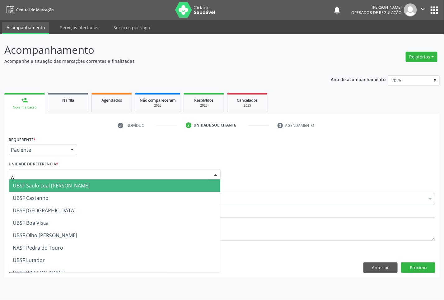
type input "AN"
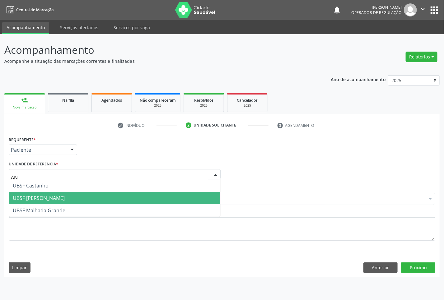
click at [71, 195] on span "UBSF Anibal Teixeira" at bounding box center [114, 198] width 211 height 12
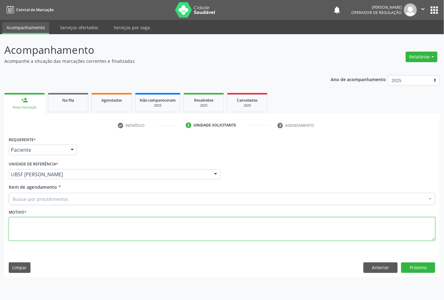
click at [102, 229] on textarea at bounding box center [222, 230] width 427 height 24
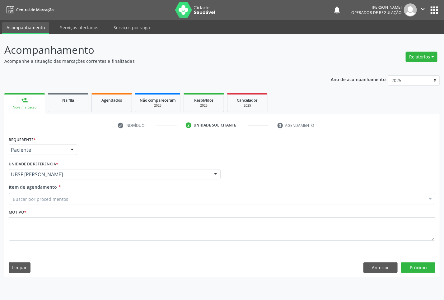
click at [100, 202] on div "Buscar por procedimentos" at bounding box center [222, 199] width 427 height 12
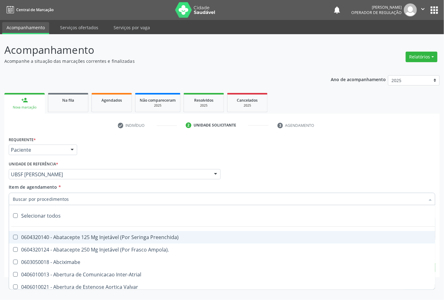
paste input "OFTALMOLOGISTA"
type input "OFTALMOLOGISTA"
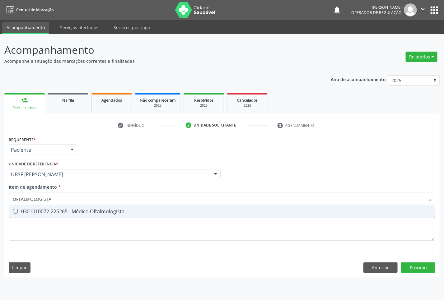
click at [101, 209] on div "0301010072-225265 - Médico Oftalmologista" at bounding box center [222, 211] width 419 height 5
checkbox Oftalmologista "true"
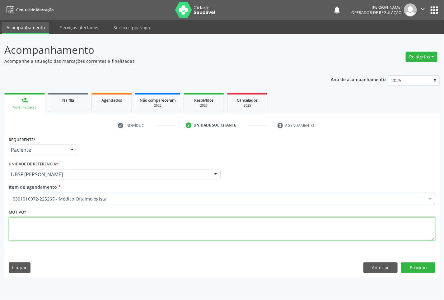
paste textarea "CONSULTA 07/2025"
click at [285, 233] on textarea at bounding box center [222, 230] width 427 height 24
type textarea "CONSULTA 07/2025"
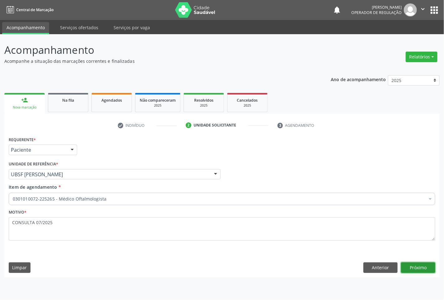
click button "Próximo" at bounding box center [418, 268] width 34 height 11
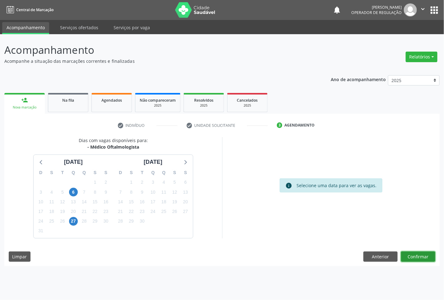
click at [401, 252] on button "Confirmar" at bounding box center [418, 257] width 34 height 11
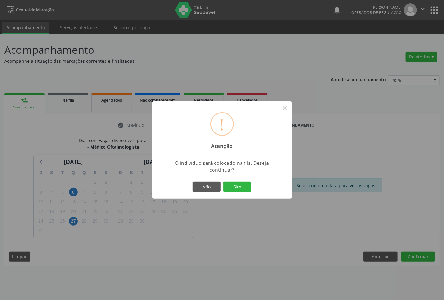
click at [223, 182] on button "Sim" at bounding box center [237, 187] width 28 height 11
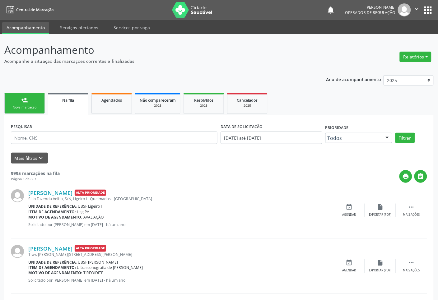
click at [19, 98] on link "person_add Nova marcação" at bounding box center [24, 103] width 40 height 21
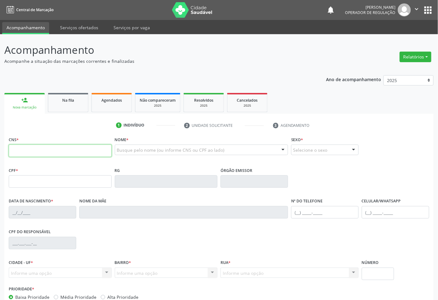
click at [37, 150] on input "text" at bounding box center [60, 151] width 103 height 12
type input "708 4077 3819 2468"
type input "025.718.404-01"
type input "10/06/1968"
type input "Arlinda Maria da Conceião"
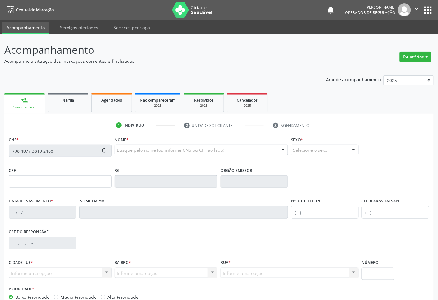
type input "(83) 99154-1159"
type input "175"
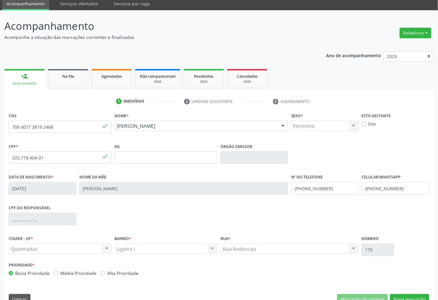
scroll to position [37, 0]
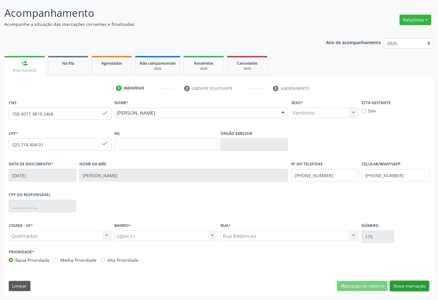
click at [410, 267] on button "Nova marcação" at bounding box center [409, 286] width 39 height 11
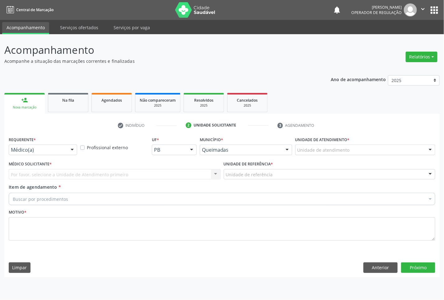
click at [26, 157] on div "Requerente * Médico(a) Médico(a) Enfermeiro(a) Paciente Nenhum resultado encont…" at bounding box center [43, 147] width 72 height 24
click at [26, 154] on div "Médico(a)" at bounding box center [43, 150] width 68 height 11
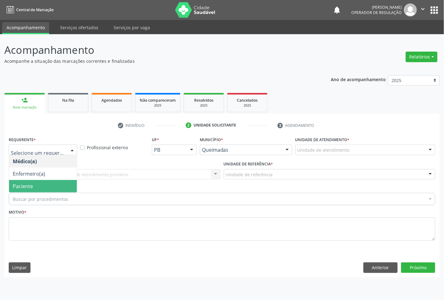
drag, startPoint x: 30, startPoint y: 188, endPoint x: 35, endPoint y: 181, distance: 8.8
click at [30, 187] on span "Paciente" at bounding box center [23, 186] width 20 height 7
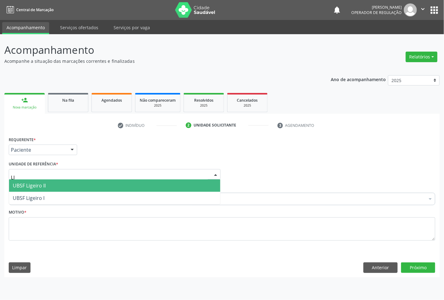
type input "LIG"
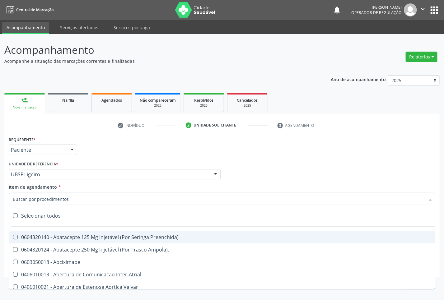
paste input "CONSULTA 07/2025"
type input "CONSULTA 07/2025"
click at [343, 154] on div "Requerente * Paciente Médico(a) Enfermeiro(a) Paciente Nenhum resultado encontr…" at bounding box center [222, 147] width 430 height 24
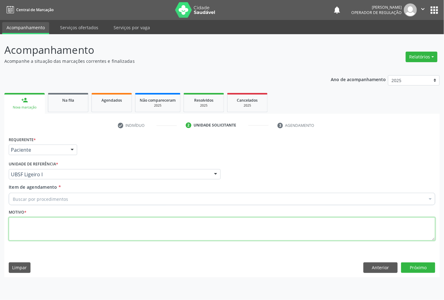
click at [270, 240] on textarea at bounding box center [222, 230] width 427 height 24
paste textarea "CONSULTA 07/2025"
type textarea "REFRAÇÃO CONSULTA 07/2025"
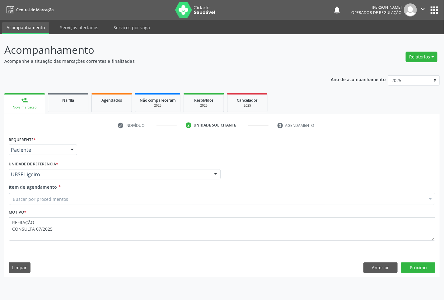
click at [99, 196] on div "Buscar por procedimentos" at bounding box center [222, 199] width 427 height 12
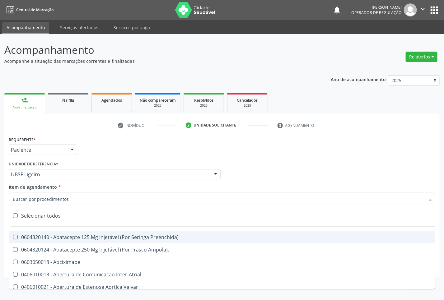
paste input "OFTALMOLOGISTA"
type input "OFTALMOLOGISTA"
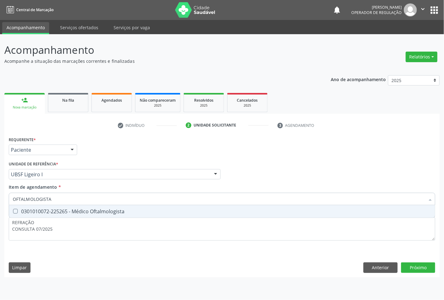
click at [107, 213] on div "0301010072-225265 - Médico Oftalmologista" at bounding box center [222, 211] width 419 height 5
checkbox Oftalmologista "true"
click at [416, 267] on div "Requerente * Paciente Médico(a) Enfermeiro(a) Paciente Nenhum resultado encontr…" at bounding box center [221, 206] width 435 height 142
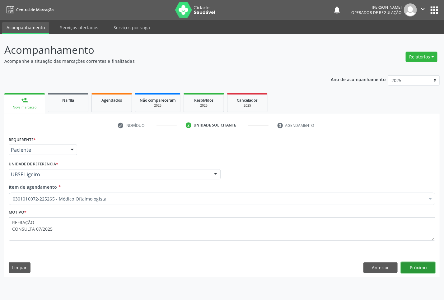
click at [416, 267] on button "Próximo" at bounding box center [418, 268] width 34 height 11
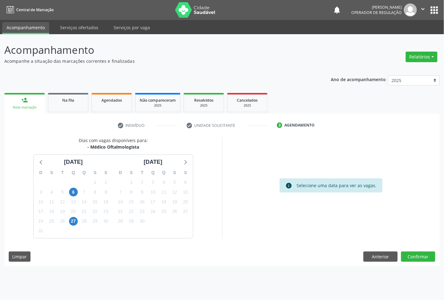
click at [179, 203] on div "19" at bounding box center [174, 202] width 9 height 10
click at [185, 202] on span "20" at bounding box center [185, 202] width 9 height 9
click at [419, 260] on button "Confirmar" at bounding box center [418, 257] width 34 height 11
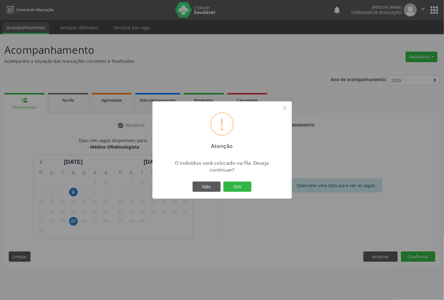
click at [223, 182] on button "Sim" at bounding box center [237, 187] width 28 height 11
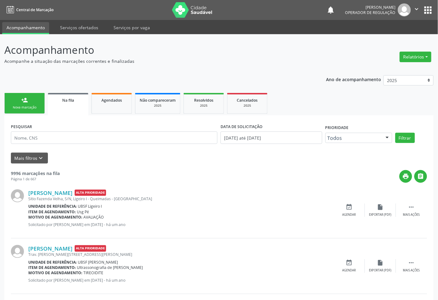
click at [23, 108] on div "Nova marcação" at bounding box center [24, 107] width 31 height 5
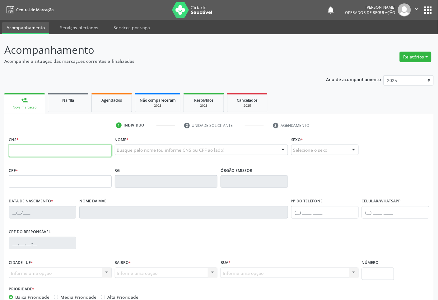
click at [13, 153] on input "text" at bounding box center [60, 151] width 103 height 12
type input "708 2076 2758 4742"
type input "064.083.104-43"
type input "28/03/1983"
type input "Maria José da Silva Benício"
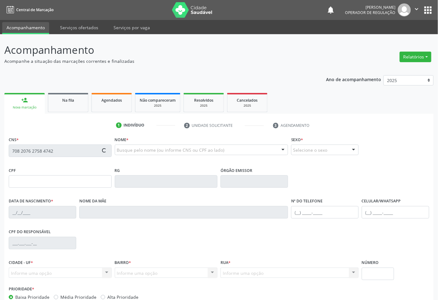
type input "(83) 99164-1252"
type input "033.768.084-14"
type input "S/N"
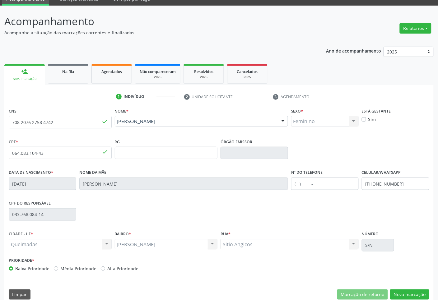
scroll to position [37, 0]
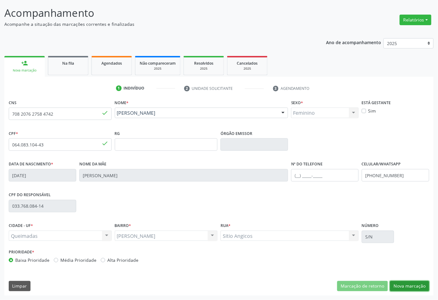
click at [402, 267] on button "Nova marcação" at bounding box center [409, 286] width 39 height 11
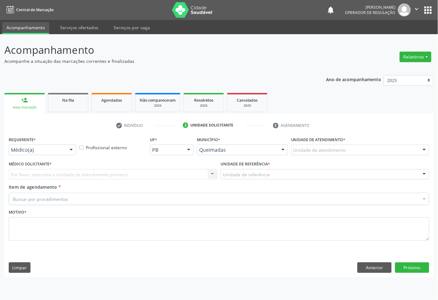
scroll to position [0, 0]
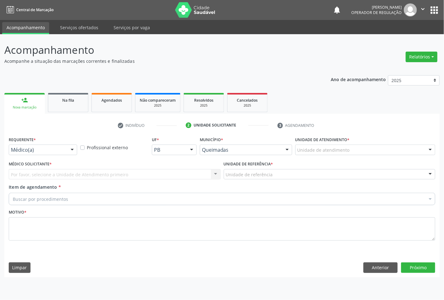
drag, startPoint x: 52, startPoint y: 143, endPoint x: 52, endPoint y: 147, distance: 3.7
click at [52, 144] on div "Requerente * Médico(a) Médico(a) Enfermeiro(a) Paciente Nenhum resultado encont…" at bounding box center [43, 145] width 68 height 20
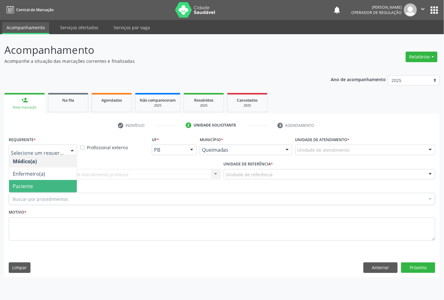
click at [57, 181] on span "Paciente" at bounding box center [43, 186] width 68 height 12
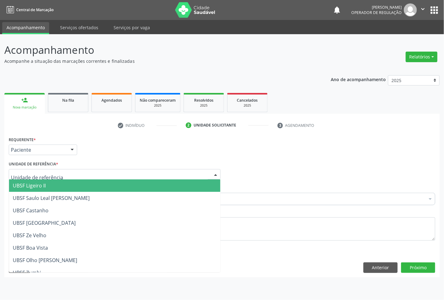
click at [83, 173] on div at bounding box center [115, 174] width 212 height 11
type input "OL"
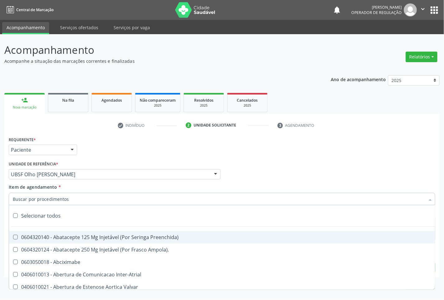
paste input "OFTALMOLOGISTA"
type input "OFTALMOLOGISTA"
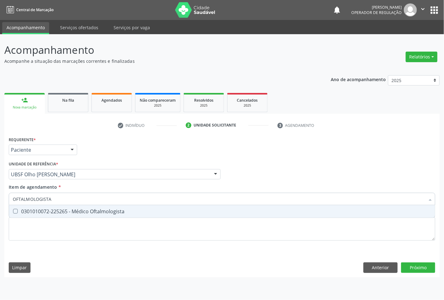
click at [83, 209] on div "0301010072-225265 - Médico Oftalmologista" at bounding box center [222, 211] width 419 height 5
checkbox Oftalmologista "true"
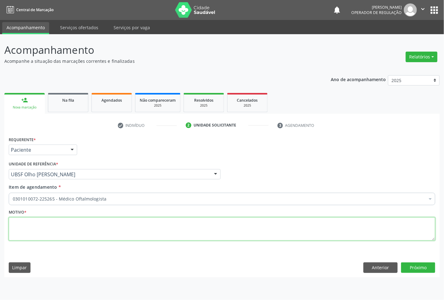
click at [172, 228] on textarea at bounding box center [222, 230] width 427 height 24
paste textarea "CONSULTA 07/2025"
click at [13, 223] on textarea "CONSULTA 07/2025" at bounding box center [222, 230] width 427 height 24
type textarea "FUNDO DO OLHO CONSULTA 07/2025"
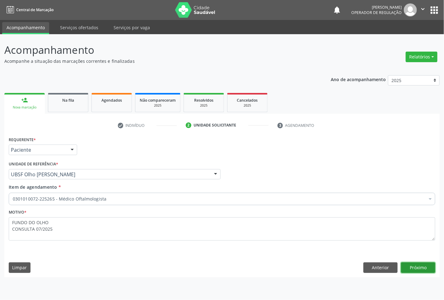
click button "Próximo" at bounding box center [418, 268] width 34 height 11
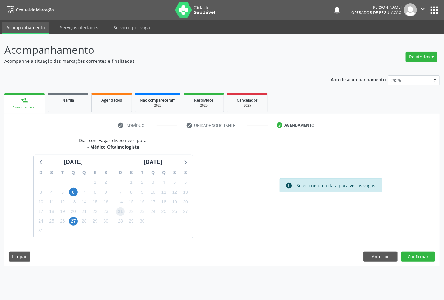
click at [121, 210] on span "21" at bounding box center [120, 212] width 9 height 9
click at [431, 259] on button "Confirmar" at bounding box center [418, 257] width 34 height 11
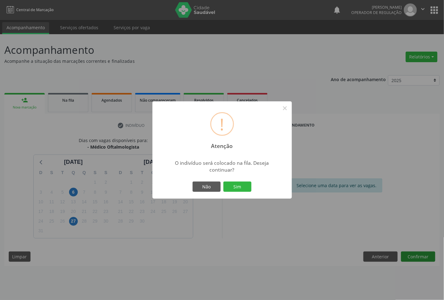
click at [223, 182] on button "Sim" at bounding box center [237, 187] width 28 height 11
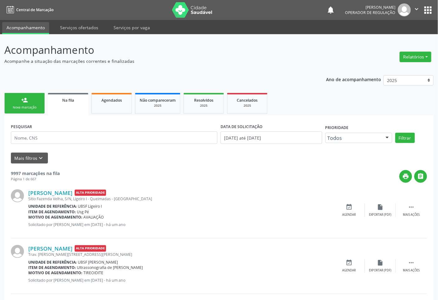
click at [26, 95] on link "person_add Nova marcação" at bounding box center [24, 103] width 40 height 21
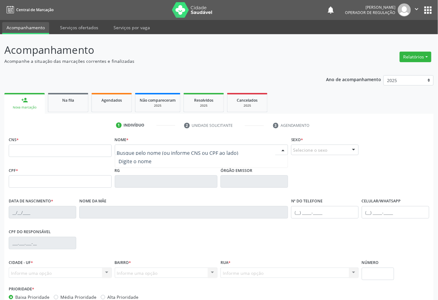
click at [115, 148] on div at bounding box center [202, 150] width 174 height 11
click at [122, 150] on input "text" at bounding box center [196, 153] width 159 height 12
type input "FERNANDA RAFAEL"
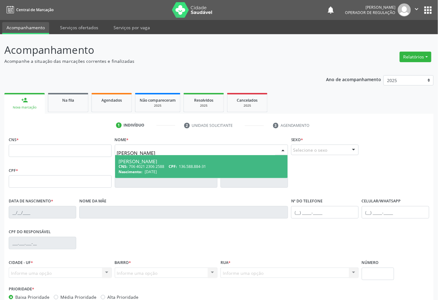
click at [150, 168] on div "CNS: 706 4021 2306 2588 CPF: 136.588.884-31" at bounding box center [202, 166] width 166 height 5
type input "706 4021 2306 2588"
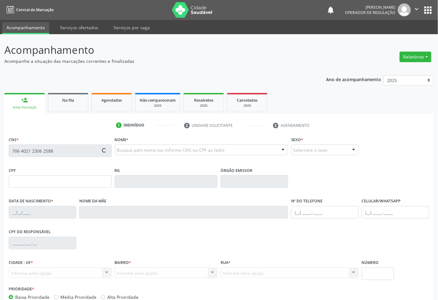
type input "136.588.884-31"
type input "08/03/2000"
type input "Josivania Pereira da Silva"
type input "(83) 99121-7961"
type input "066.981.804-67"
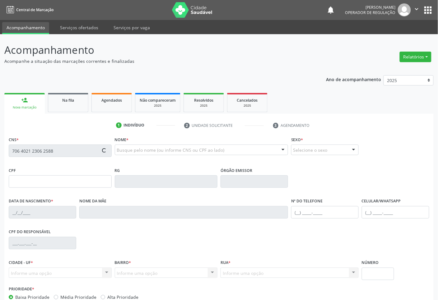
type input "52"
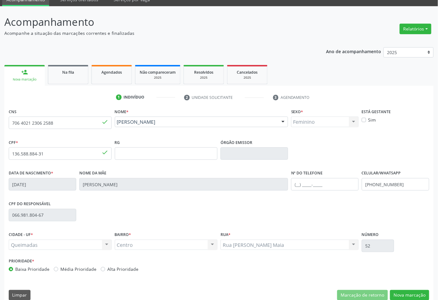
scroll to position [37, 0]
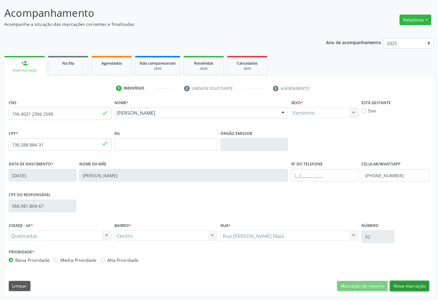
click at [423, 267] on button "Nova marcação" at bounding box center [409, 286] width 39 height 11
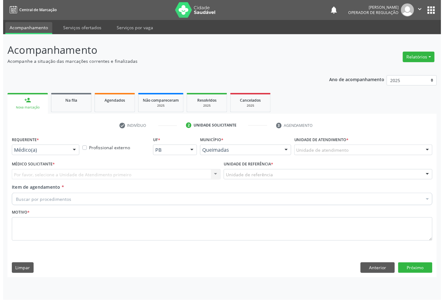
scroll to position [0, 0]
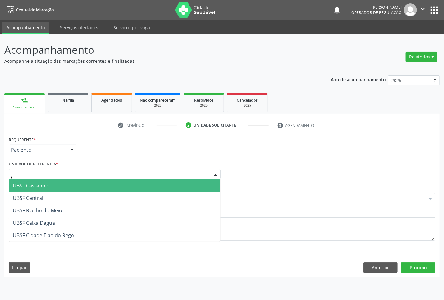
type input "CE"
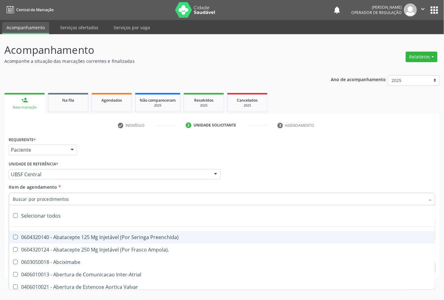
paste input "CONSULTA 07/2025"
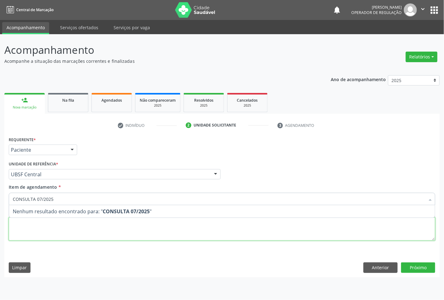
click at [78, 228] on div "Requerente * Paciente Médico(a) Enfermeiro(a) Paciente Nenhum resultado encontr…" at bounding box center [222, 192] width 427 height 115
paste textarea "CONSULTA 07/2025"
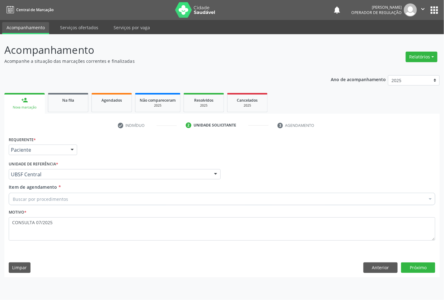
click at [88, 187] on div "Item de agendamento * Buscar por procedimentos Selecionar todos 0604320140 - Ab…" at bounding box center [222, 194] width 427 height 20
paste input "OFTALMOLOGISTA"
click at [89, 196] on div "Buscar por procedimentos" at bounding box center [222, 199] width 427 height 12
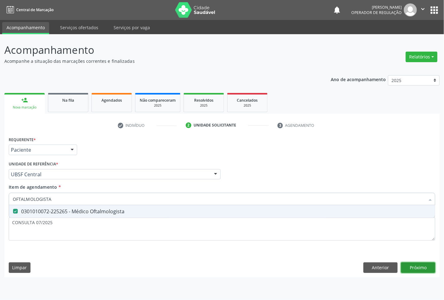
click at [408, 265] on div "Requerente * Paciente Médico(a) Enfermeiro(a) Paciente Nenhum resultado encontr…" at bounding box center [221, 206] width 435 height 142
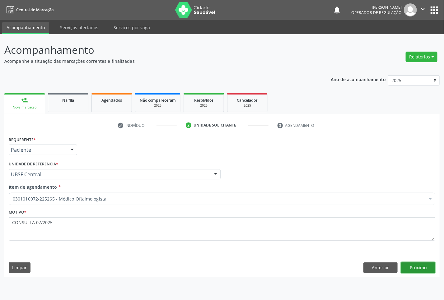
click at [408, 266] on button "Próximo" at bounding box center [418, 268] width 34 height 11
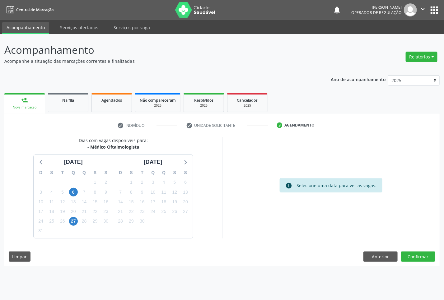
click at [148, 206] on div "17" at bounding box center [153, 202] width 11 height 10
click at [144, 202] on span "16" at bounding box center [142, 202] width 9 height 9
click at [407, 253] on button "Confirmar" at bounding box center [418, 257] width 34 height 11
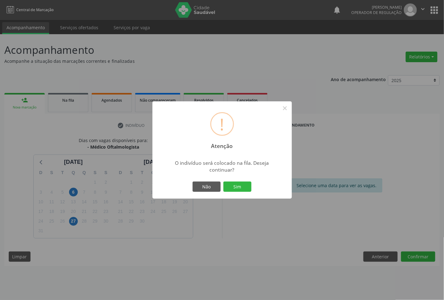
click at [223, 182] on button "Sim" at bounding box center [237, 187] width 28 height 11
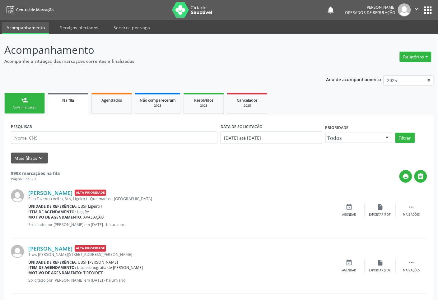
click at [33, 102] on link "person_add Nova marcação" at bounding box center [24, 103] width 40 height 21
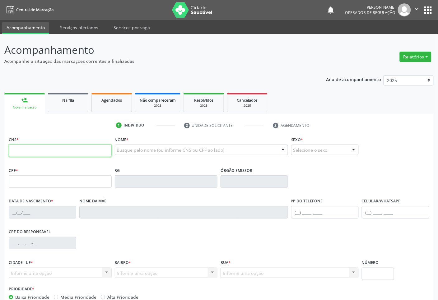
click at [42, 153] on input "text" at bounding box center [60, 151] width 103 height 12
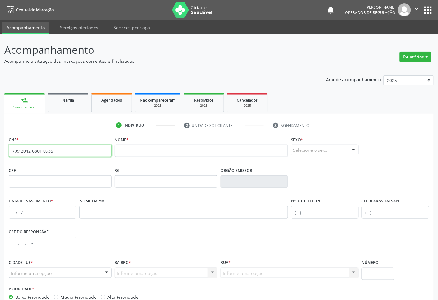
click at [50, 147] on input "709 2042 6801 0935" at bounding box center [60, 151] width 103 height 12
click at [58, 153] on input "709 2042 6801 0935" at bounding box center [60, 151] width 103 height 12
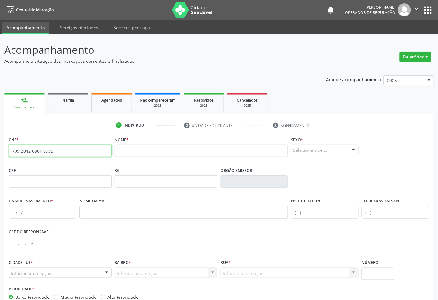
click at [58, 152] on input "709 2042 6801 0935" at bounding box center [60, 151] width 103 height 12
click at [58, 153] on input "709 2042 6801 0935" at bounding box center [60, 151] width 103 height 12
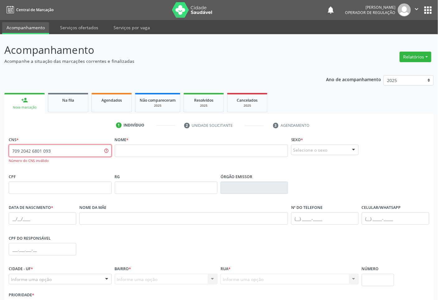
type input "709 2042 6801 0935"
click at [128, 154] on input "text" at bounding box center [202, 151] width 174 height 12
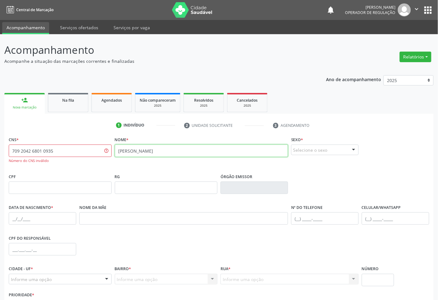
type input "JOSÉ FRANCISCO DA CRUZ FILHO"
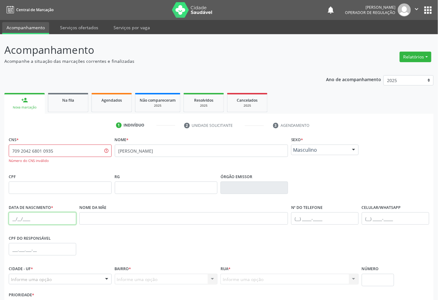
click at [41, 223] on input "text" at bounding box center [43, 219] width 68 height 12
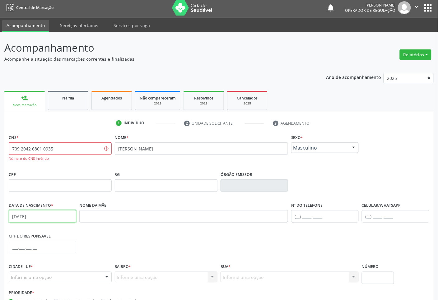
scroll to position [44, 0]
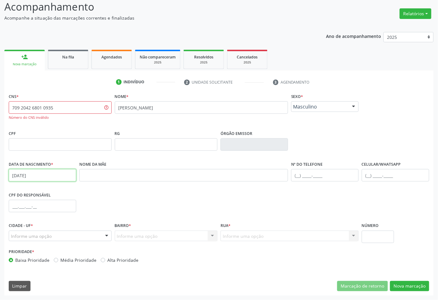
type input "28/10/1946"
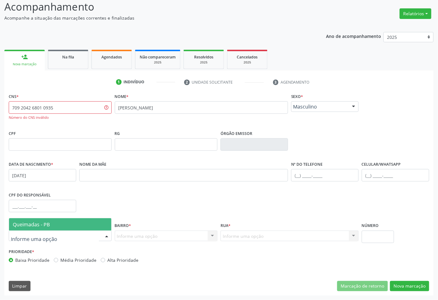
click at [76, 233] on div at bounding box center [60, 236] width 103 height 11
click at [78, 223] on span "Queimadas - PB" at bounding box center [60, 224] width 102 height 12
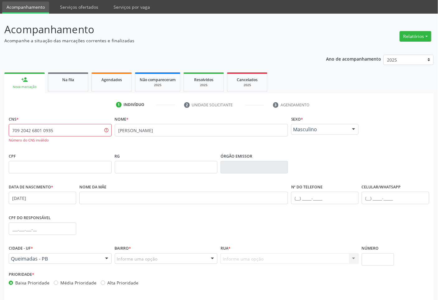
scroll to position [0, 0]
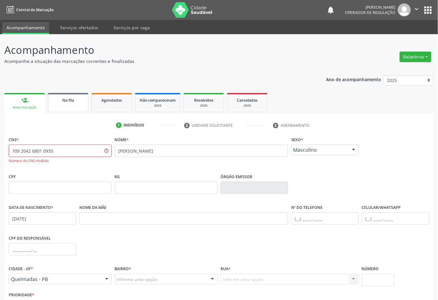
click at [78, 104] on link "Na fila" at bounding box center [68, 102] width 40 height 19
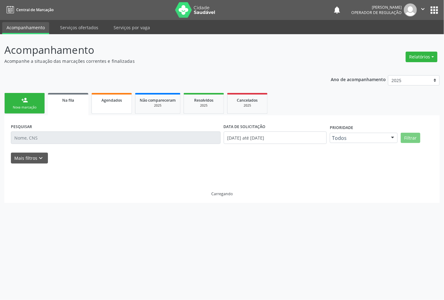
click at [111, 105] on link "Agendados" at bounding box center [112, 103] width 40 height 21
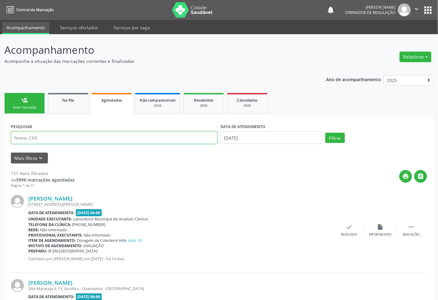
click at [117, 139] on input "text" at bounding box center [114, 138] width 207 height 12
type input "YURI"
click at [326, 133] on button "Filtrar" at bounding box center [336, 138] width 20 height 11
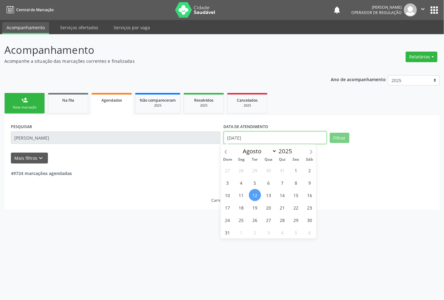
click at [234, 138] on input "12/08/2025" at bounding box center [275, 138] width 103 height 12
click at [265, 223] on span "27" at bounding box center [269, 220] width 12 height 12
type input "27/08/2025"
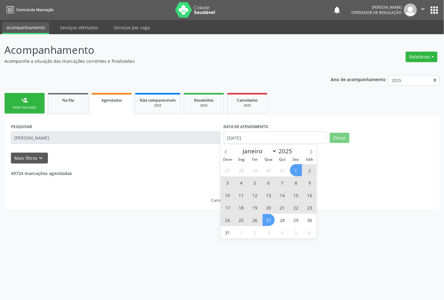
click at [293, 170] on span "1" at bounding box center [296, 170] width 12 height 12
select select "7"
click at [317, 135] on input "01/08/2025 até 27/08/2025" at bounding box center [275, 138] width 103 height 12
click at [253, 234] on span "2" at bounding box center [255, 233] width 12 height 12
type input "02/09/2025"
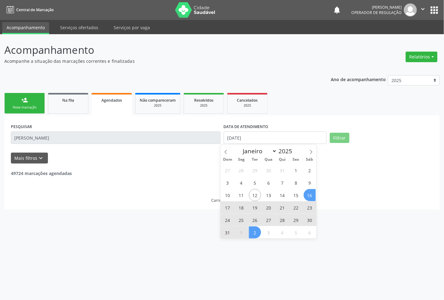
click at [343, 139] on button "Filtrar" at bounding box center [340, 138] width 20 height 11
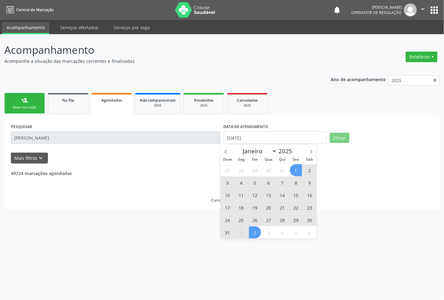
click at [295, 168] on span "1" at bounding box center [296, 170] width 12 height 12
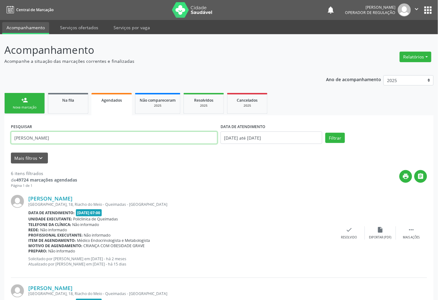
click at [92, 139] on input "YURI" at bounding box center [114, 138] width 207 height 12
click at [326, 133] on button "Filtrar" at bounding box center [336, 138] width 20 height 11
click at [81, 134] on input "YURI" at bounding box center [114, 138] width 207 height 12
type input "YURI MANUEL"
click at [326, 133] on button "Filtrar" at bounding box center [336, 138] width 20 height 11
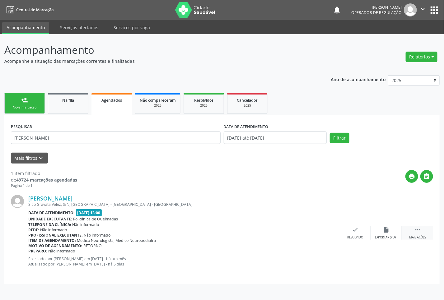
click at [420, 234] on div " Mais ações" at bounding box center [417, 233] width 31 height 13
click at [321, 231] on icon "cancel" at bounding box center [324, 230] width 7 height 7
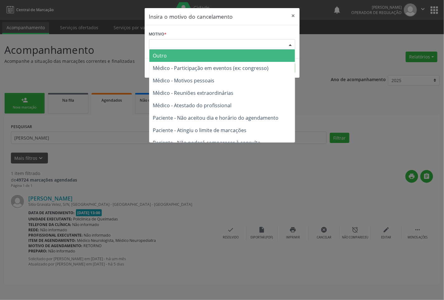
click at [196, 47] on div "Escolha o motivo" at bounding box center [222, 44] width 146 height 11
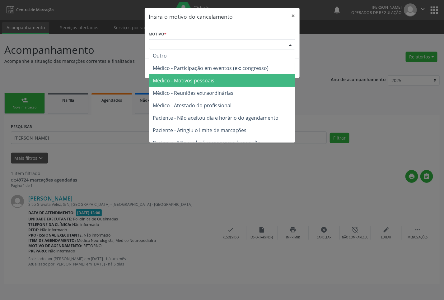
click at [203, 78] on span "Médico - Motivos pessoais" at bounding box center [184, 80] width 62 height 7
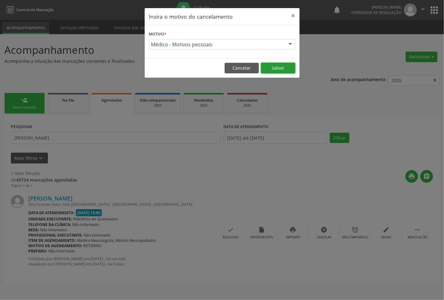
click at [275, 68] on button "Salvar" at bounding box center [278, 68] width 34 height 11
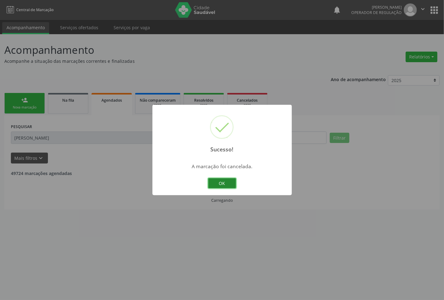
drag, startPoint x: 229, startPoint y: 184, endPoint x: 214, endPoint y: 179, distance: 15.7
click at [223, 182] on button "OK" at bounding box center [222, 183] width 28 height 11
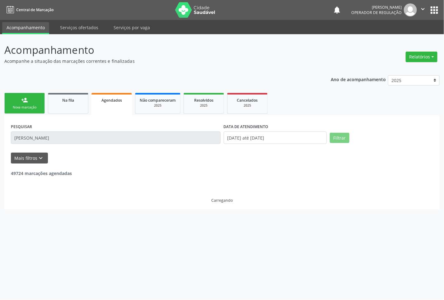
click at [31, 109] on div "Nova marcação" at bounding box center [24, 107] width 31 height 5
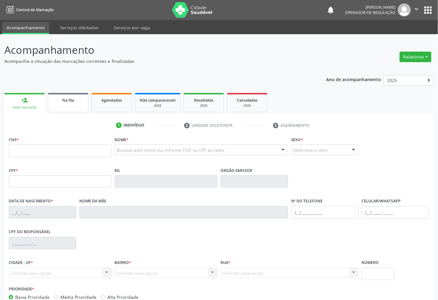
click at [61, 103] on link "Na fila" at bounding box center [68, 102] width 40 height 19
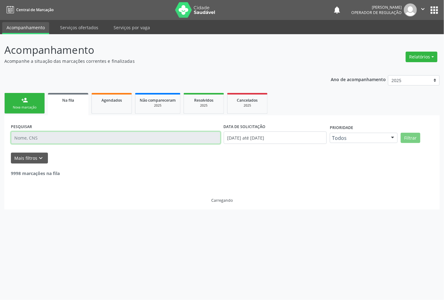
click at [94, 138] on input "text" at bounding box center [116, 138] width 210 height 12
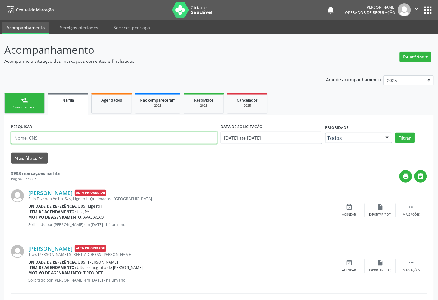
click at [94, 138] on input "text" at bounding box center [114, 138] width 207 height 12
type input "704604680688620"
click at [396, 133] on button "Filtrar" at bounding box center [406, 138] width 20 height 11
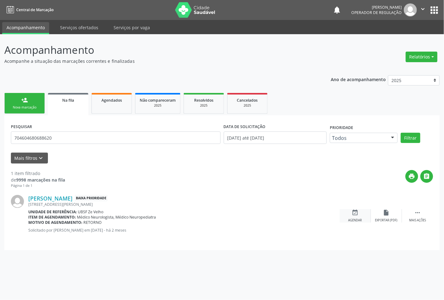
click at [360, 212] on div "event_available Agendar" at bounding box center [355, 215] width 31 height 13
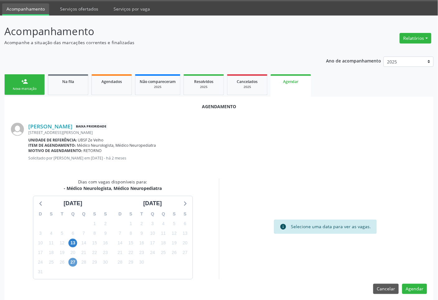
scroll to position [24, 0]
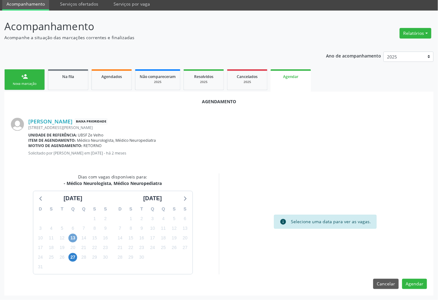
click at [70, 239] on span "13" at bounding box center [72, 238] width 9 height 9
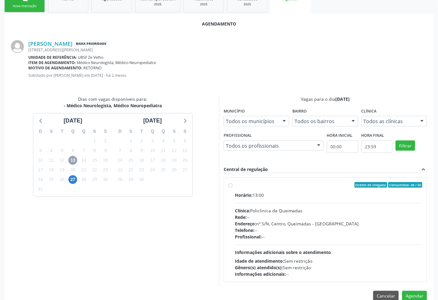
scroll to position [102, 0]
click at [313, 200] on div "Horário: 13:00 Clínica: Policlinica de Queimadas Rede: -- Endereço: nº S/N, Cen…" at bounding box center [329, 235] width 188 height 86
click at [233, 188] on input "Ordem de chegada Consumidos: 48 / 50 Horário: 13:00 Clínica: Policlinica de Que…" at bounding box center [230, 185] width 4 height 6
radio input "true"
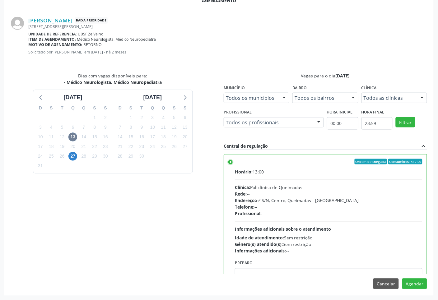
scroll to position [31, 0]
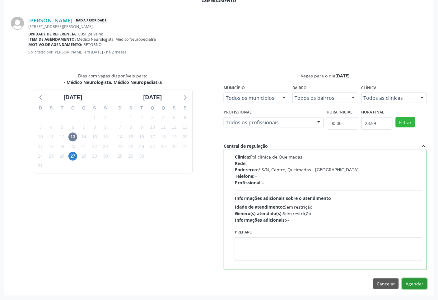
click at [420, 282] on button "Agendar" at bounding box center [414, 284] width 25 height 11
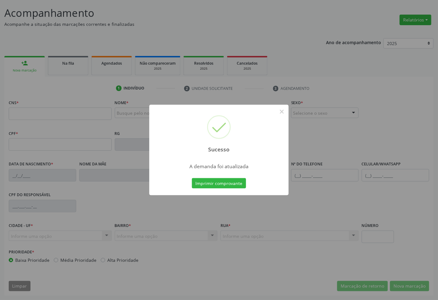
scroll to position [37, 0]
click at [234, 184] on button "Imprimir comprovante" at bounding box center [219, 183] width 54 height 11
